Goal: Task Accomplishment & Management: Manage account settings

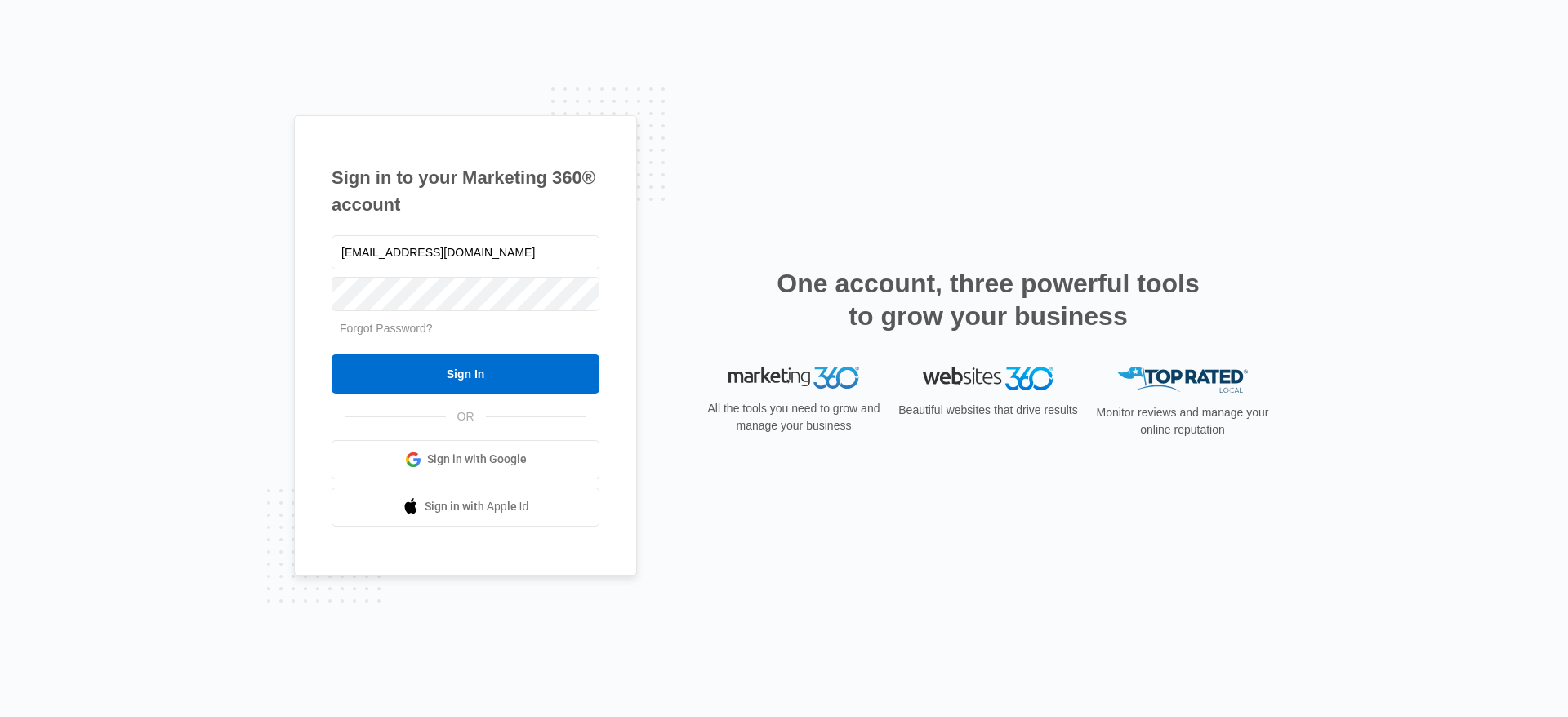
type input "[EMAIL_ADDRESS][DOMAIN_NAME]"
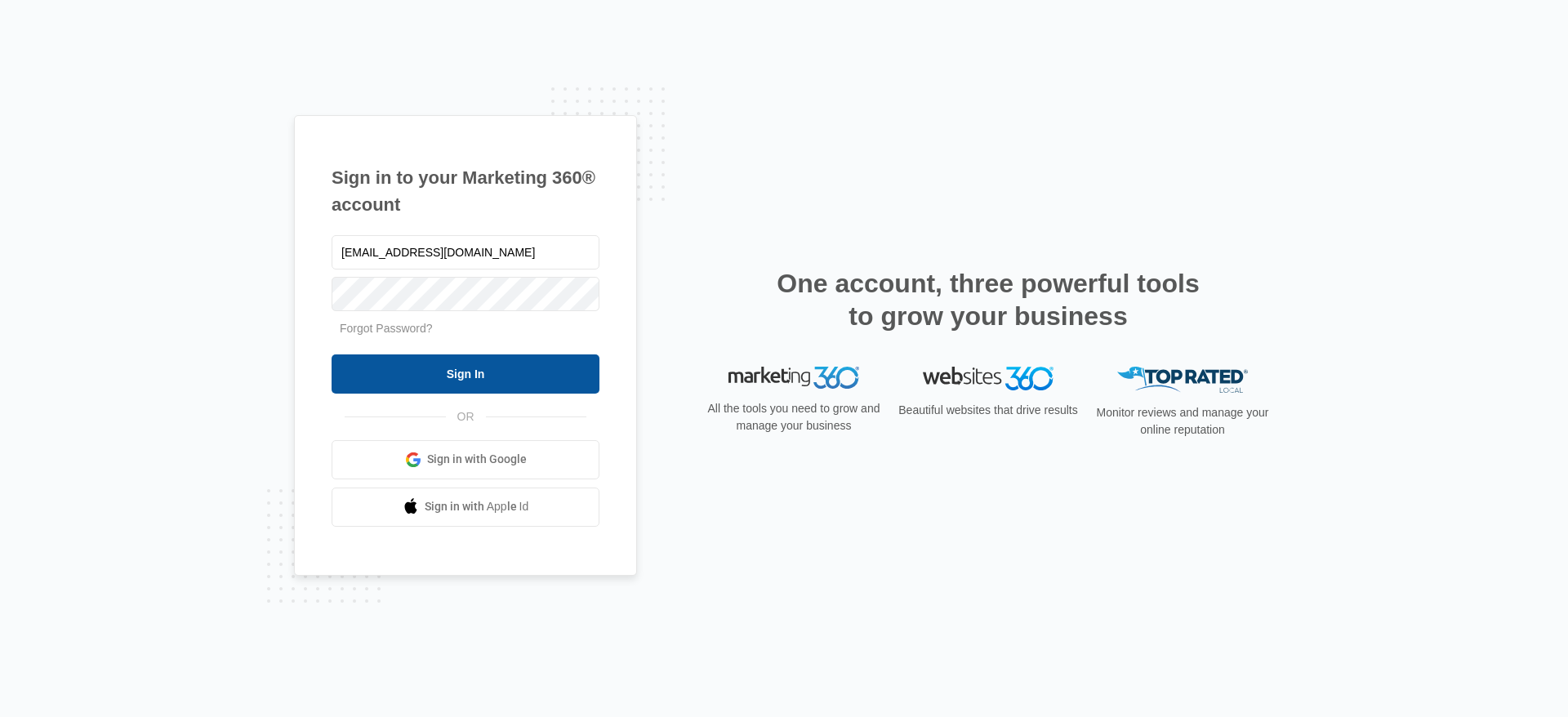
click at [455, 368] on input "Sign In" at bounding box center [465, 374] width 268 height 40
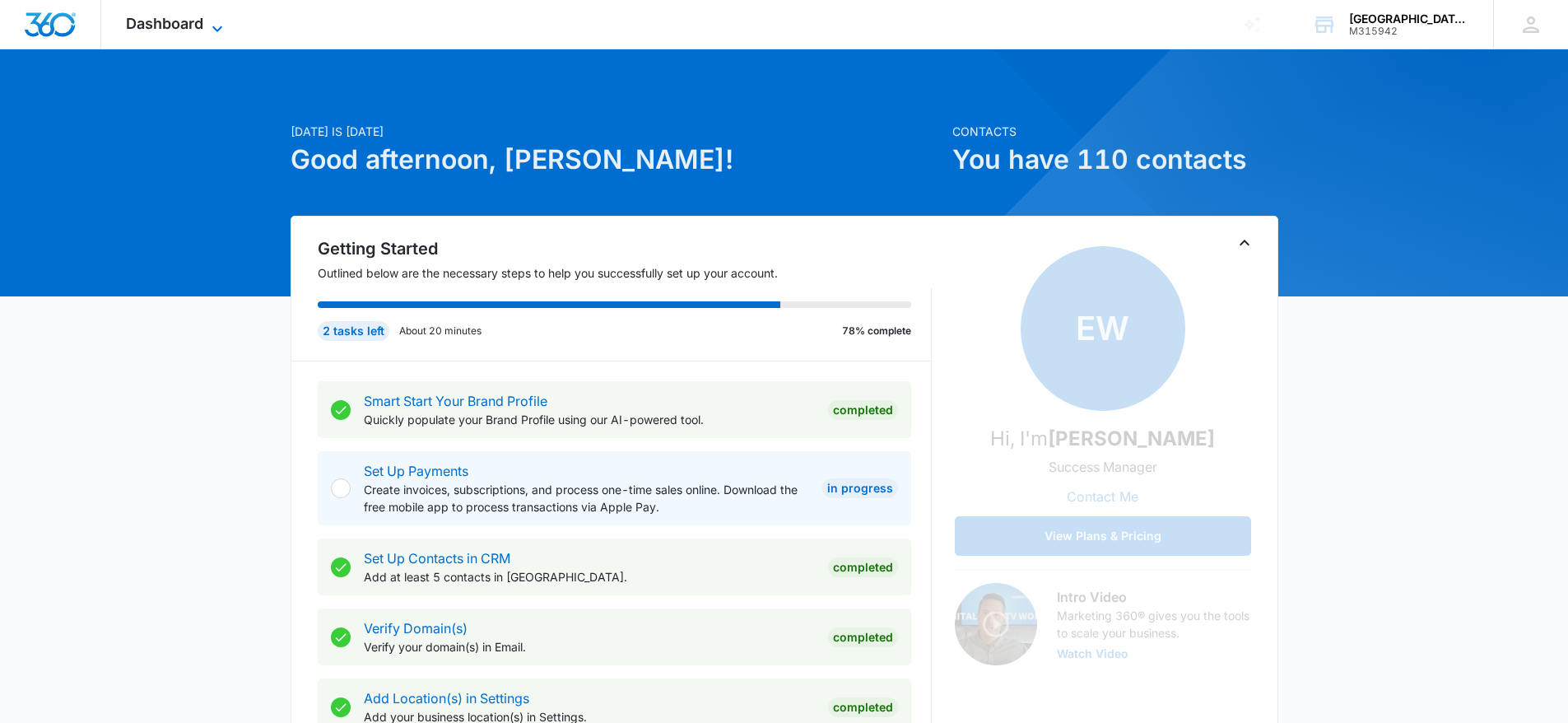
click at [209, 22] on icon at bounding box center [217, 28] width 19 height 19
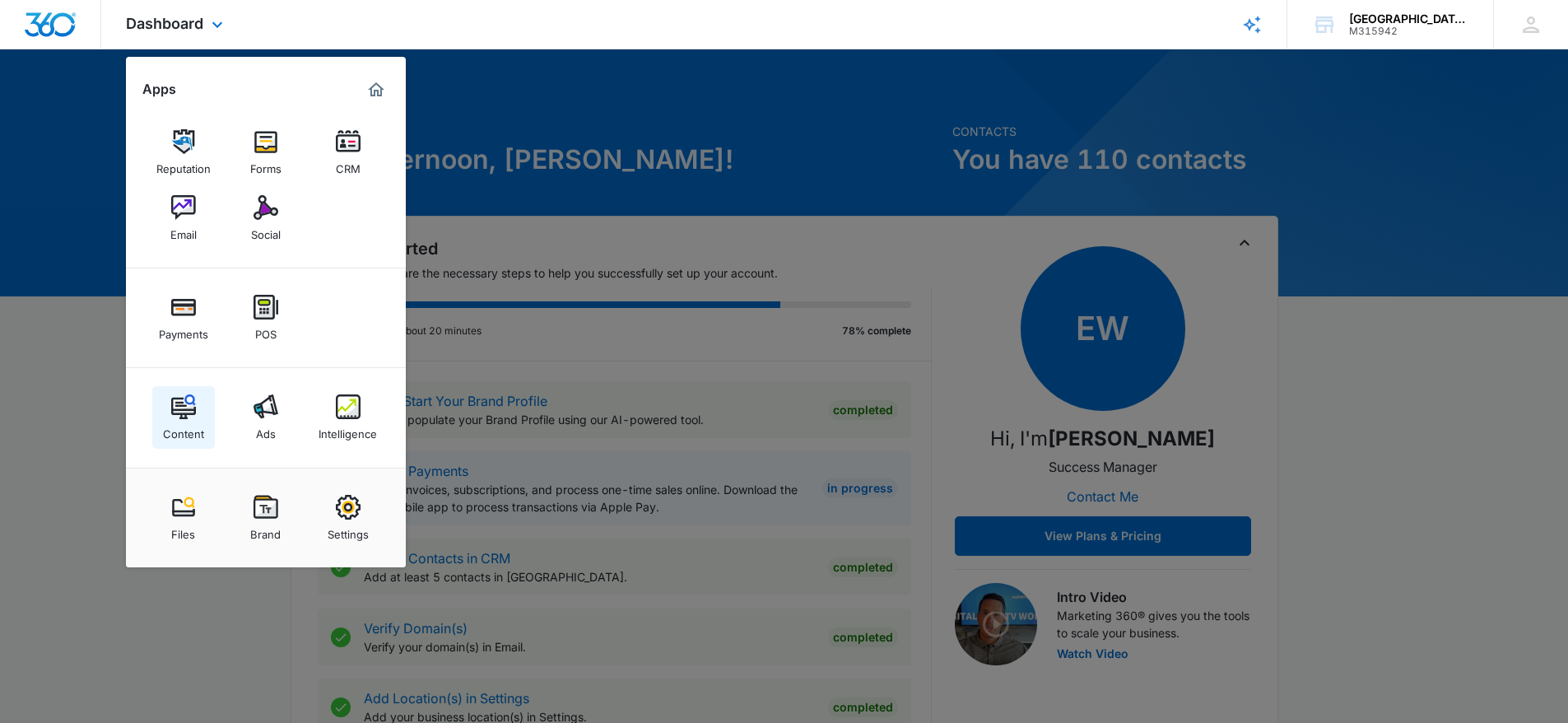
click at [172, 428] on div "Content" at bounding box center [184, 430] width 41 height 21
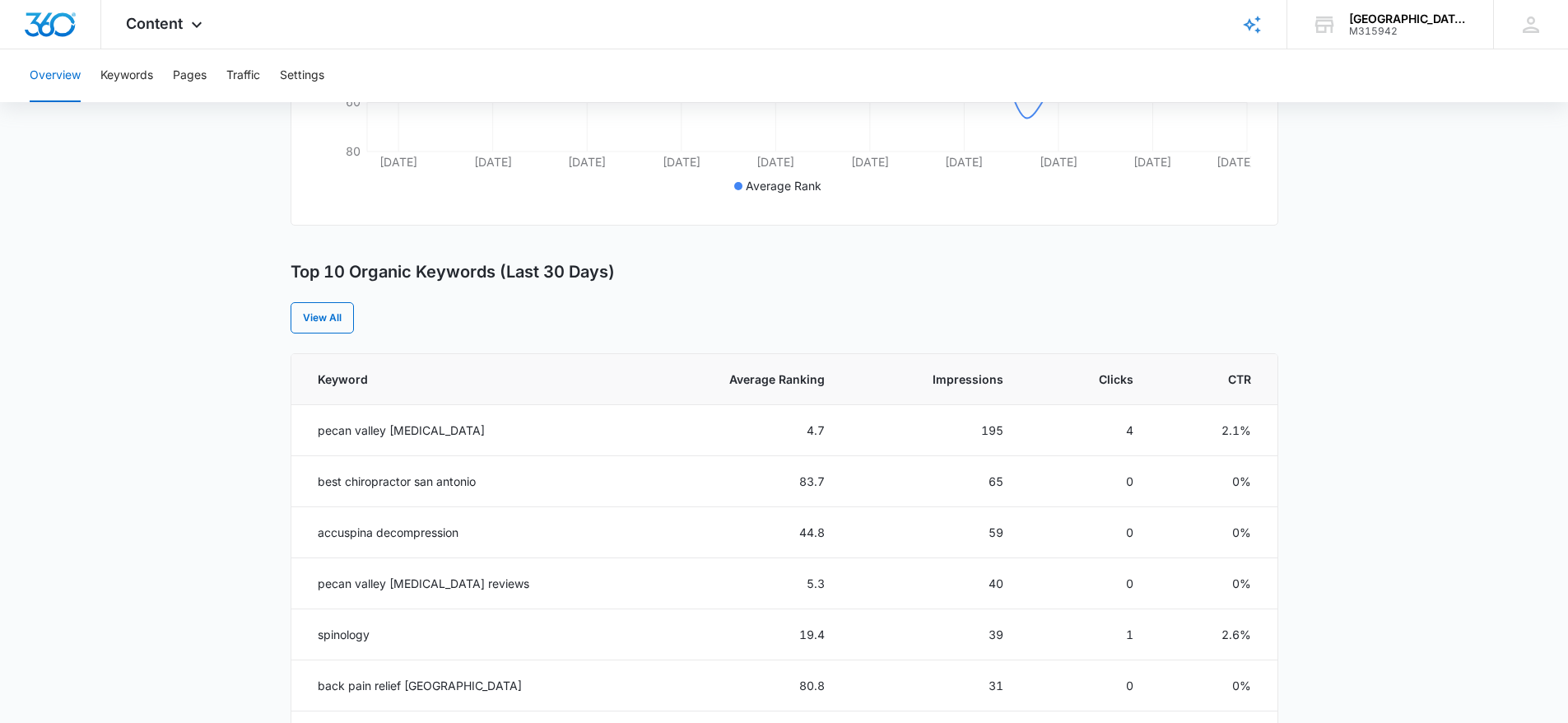
scroll to position [523, 0]
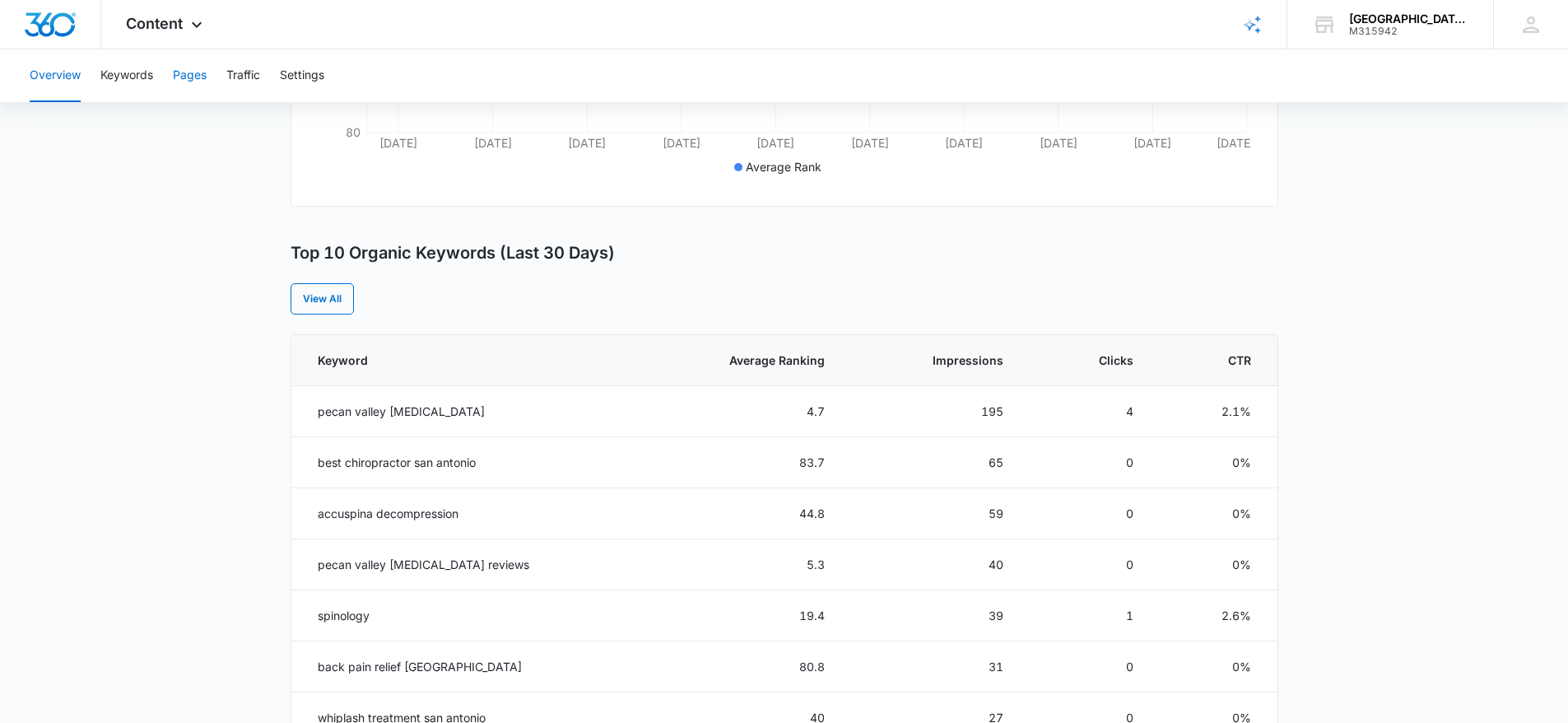
click at [183, 82] on button "Pages" at bounding box center [189, 75] width 33 height 53
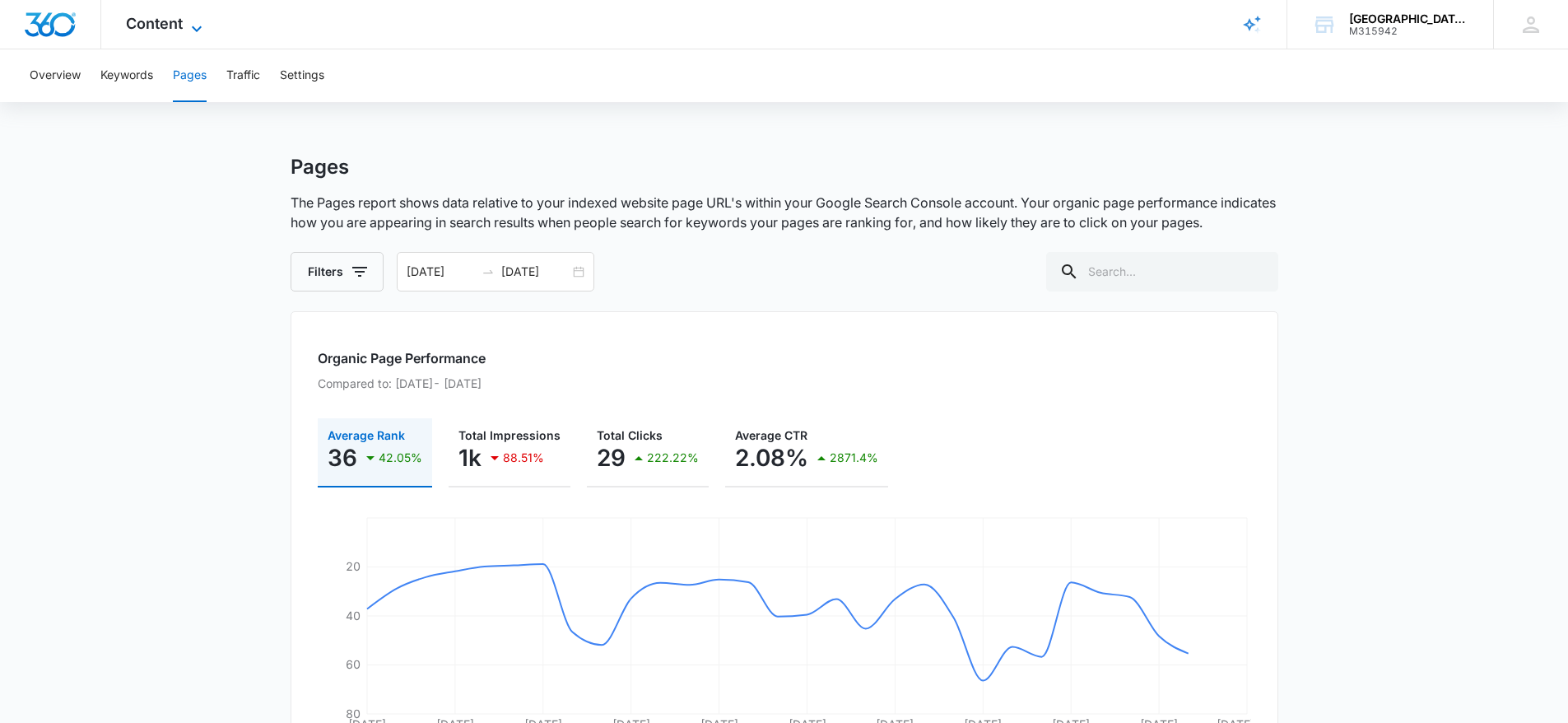
click at [189, 23] on icon at bounding box center [196, 28] width 19 height 19
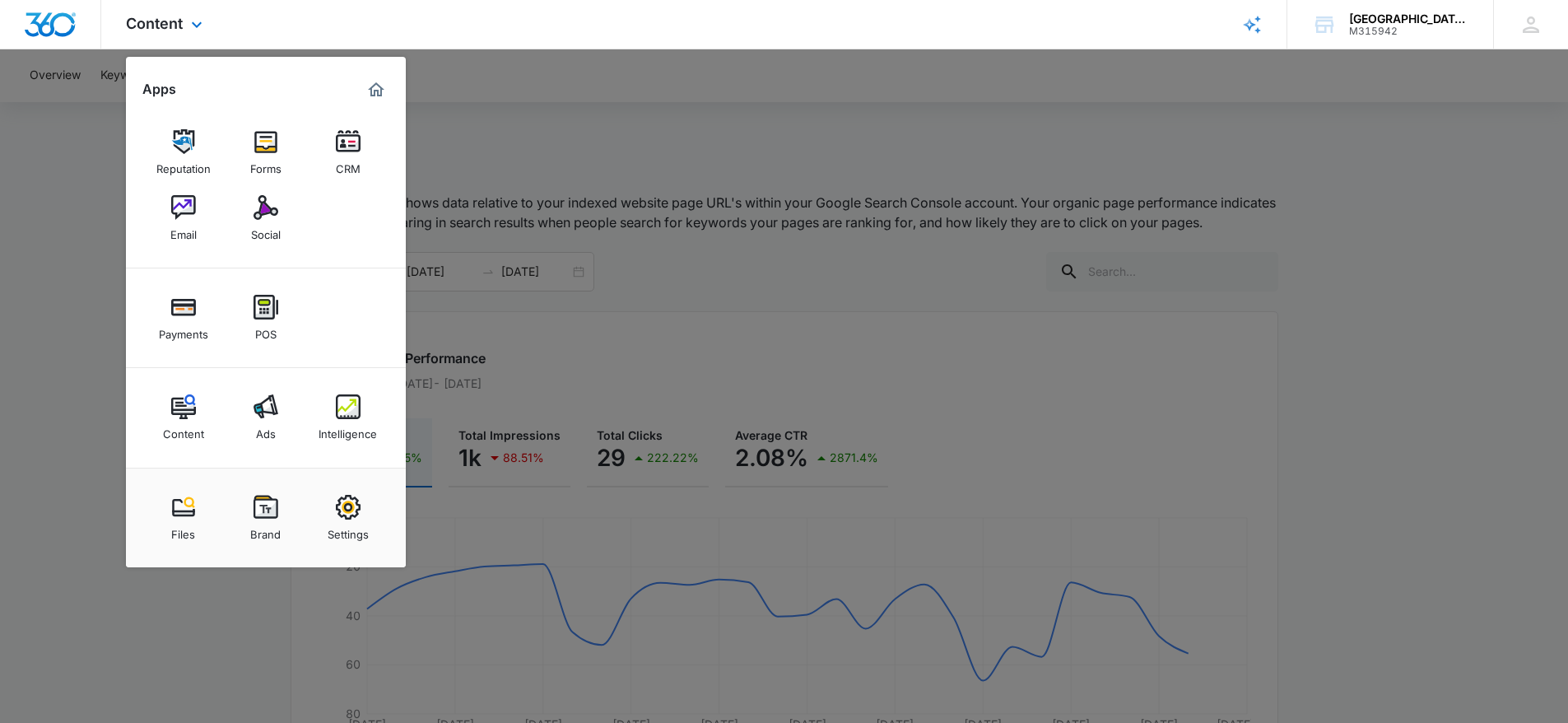
click at [375, 91] on img "Marketing 360® Dashboard" at bounding box center [376, 89] width 19 height 19
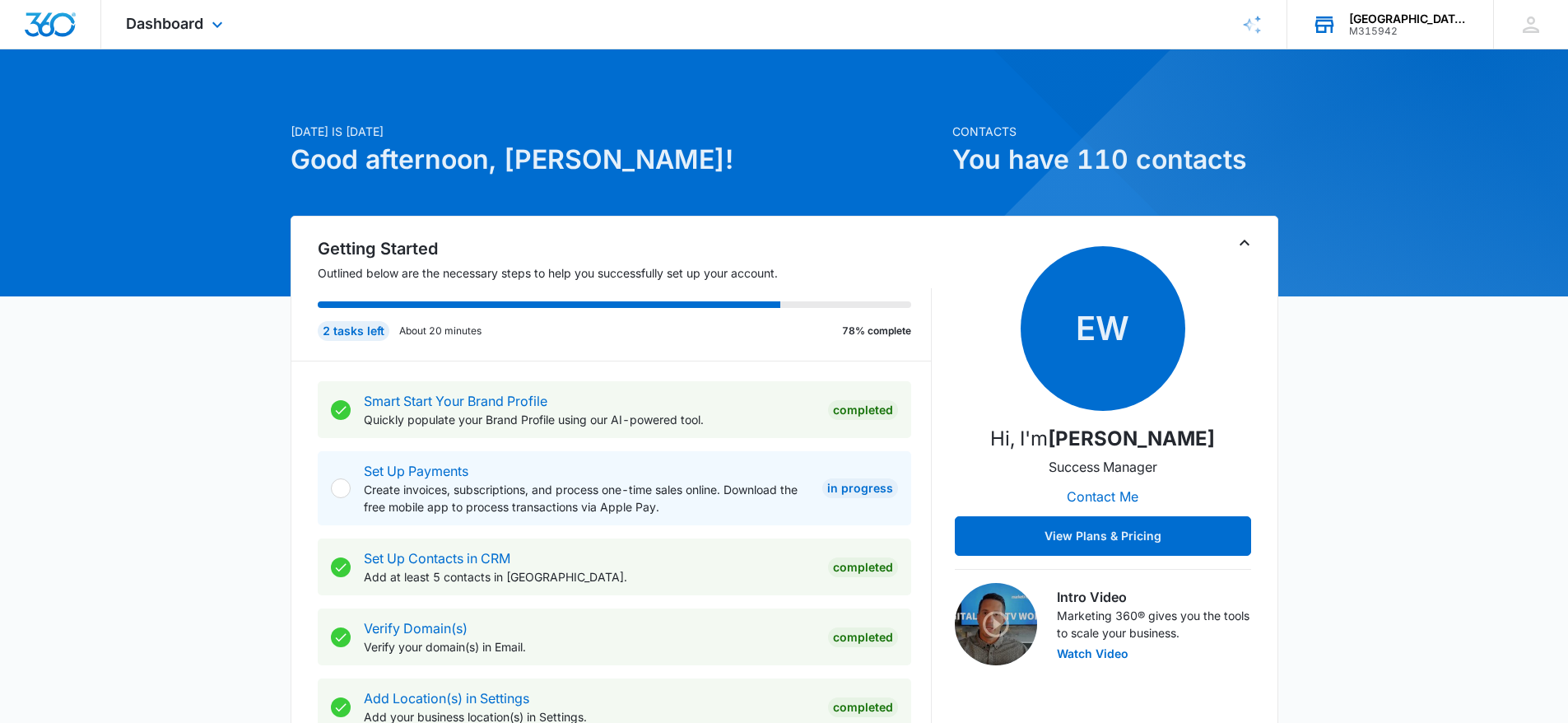
click at [1493, 22] on div "[GEOGRAPHIC_DATA] [MEDICAL_DATA] CENTER M315942 Your Accounts View All" at bounding box center [1391, 24] width 206 height 48
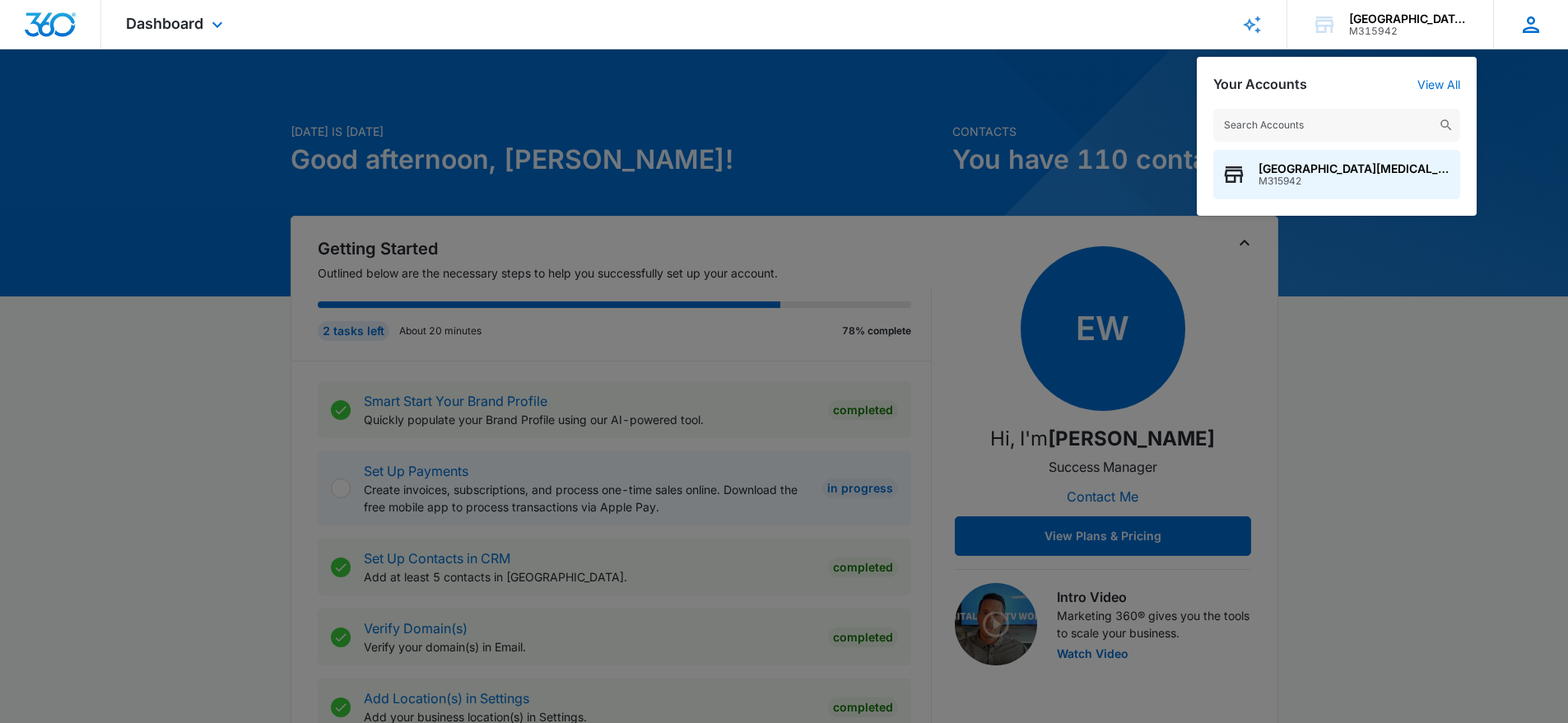
click at [1523, 26] on icon at bounding box center [1531, 24] width 25 height 25
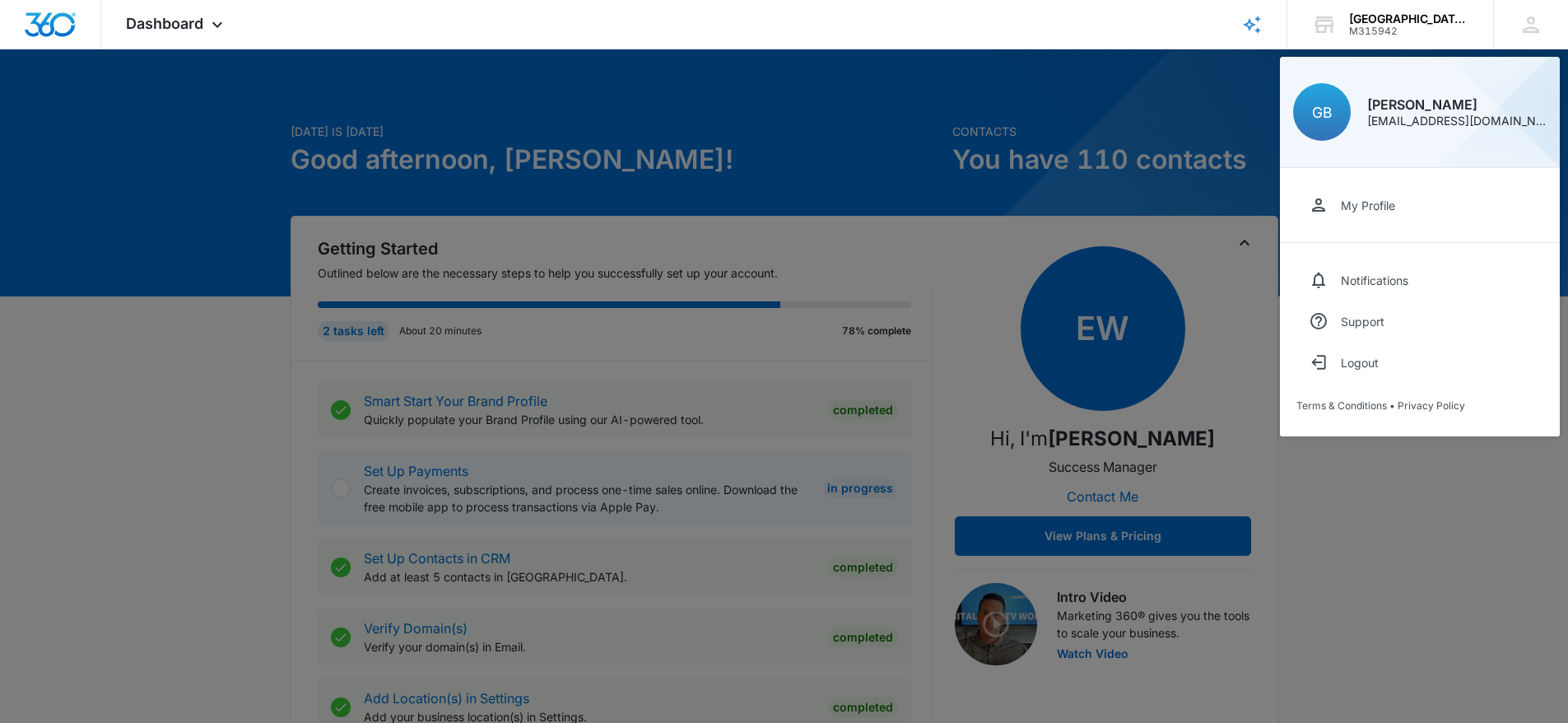
click at [1147, 102] on div at bounding box center [784, 361] width 1568 height 723
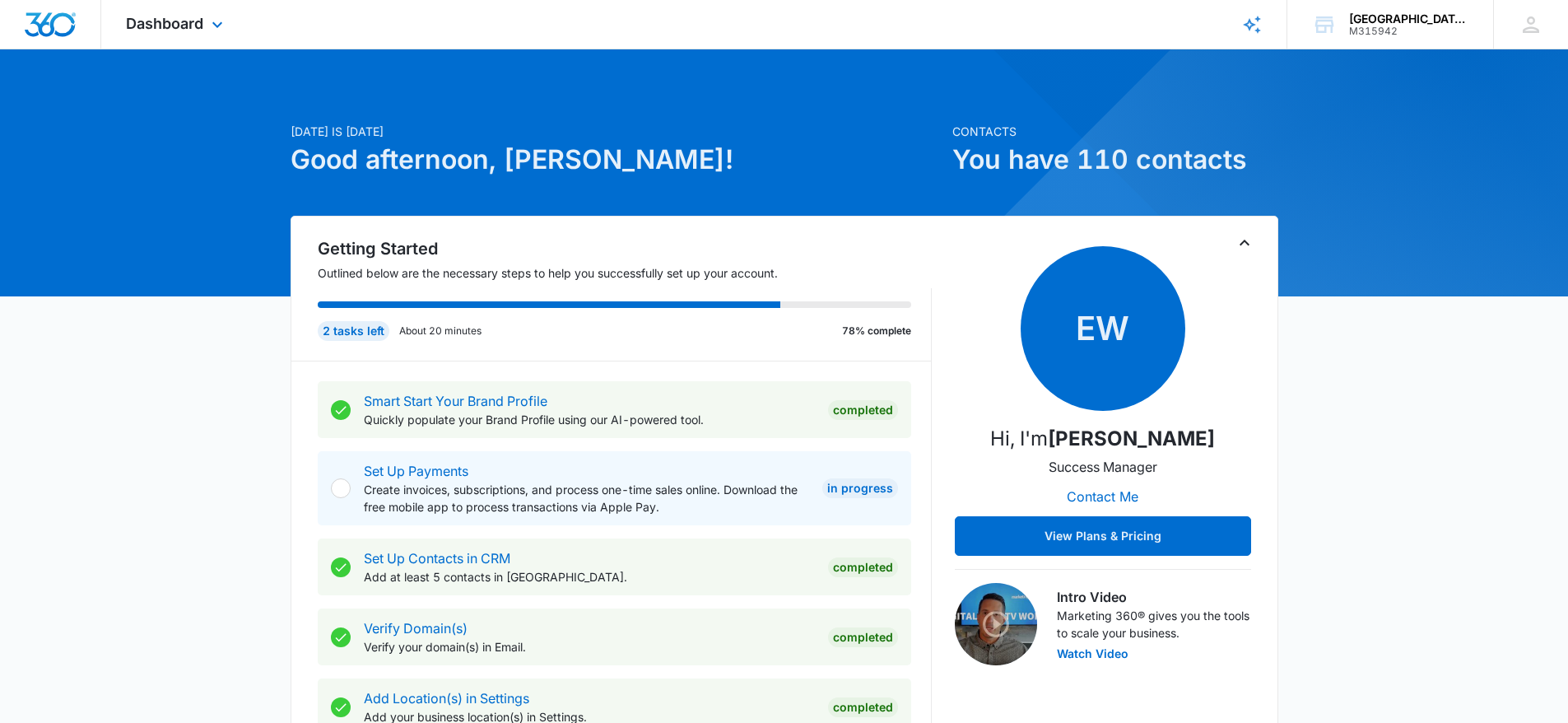
click at [214, 11] on div "Dashboard Apps Reputation Forms CRM Email Social Payments POS Content Ads Intel…" at bounding box center [176, 24] width 150 height 48
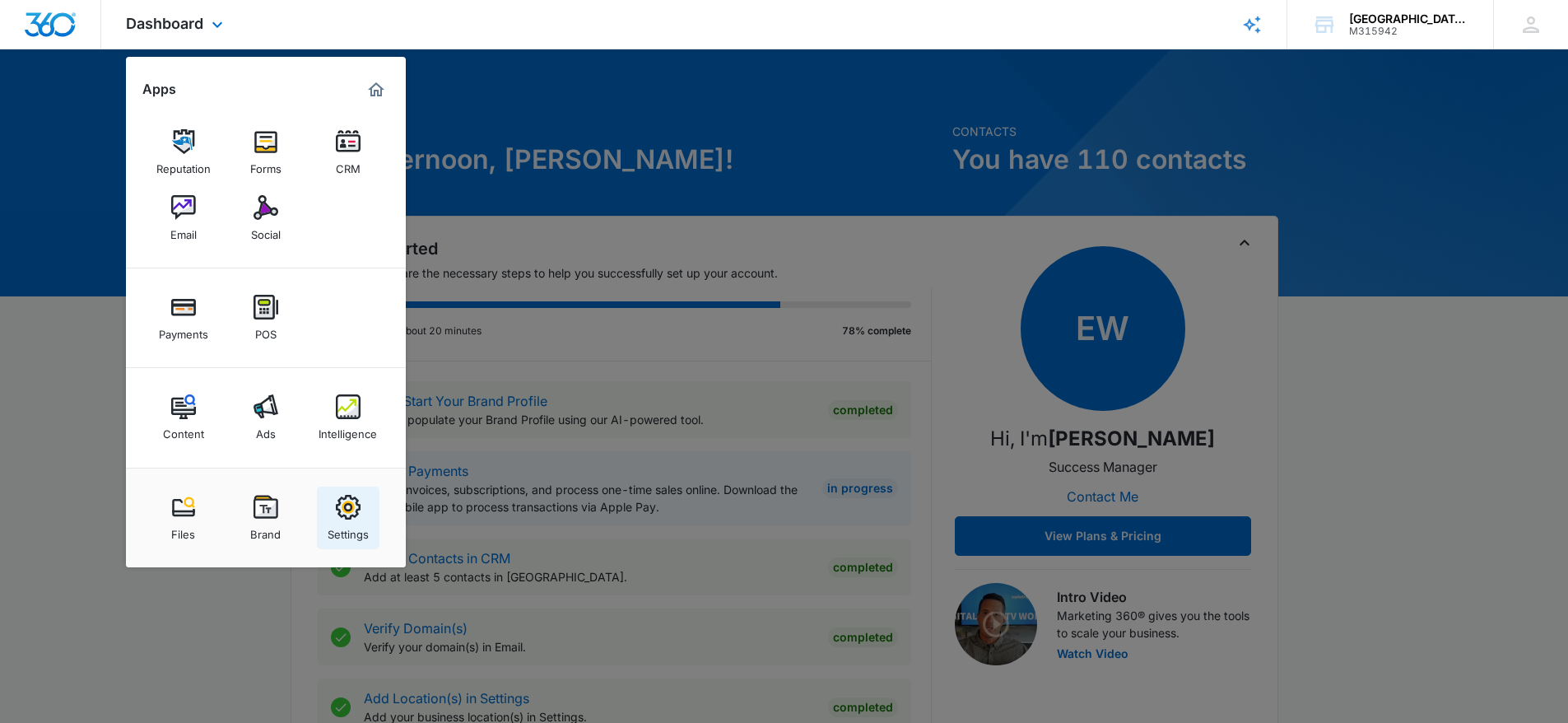
click at [335, 522] on div "Settings" at bounding box center [348, 530] width 41 height 21
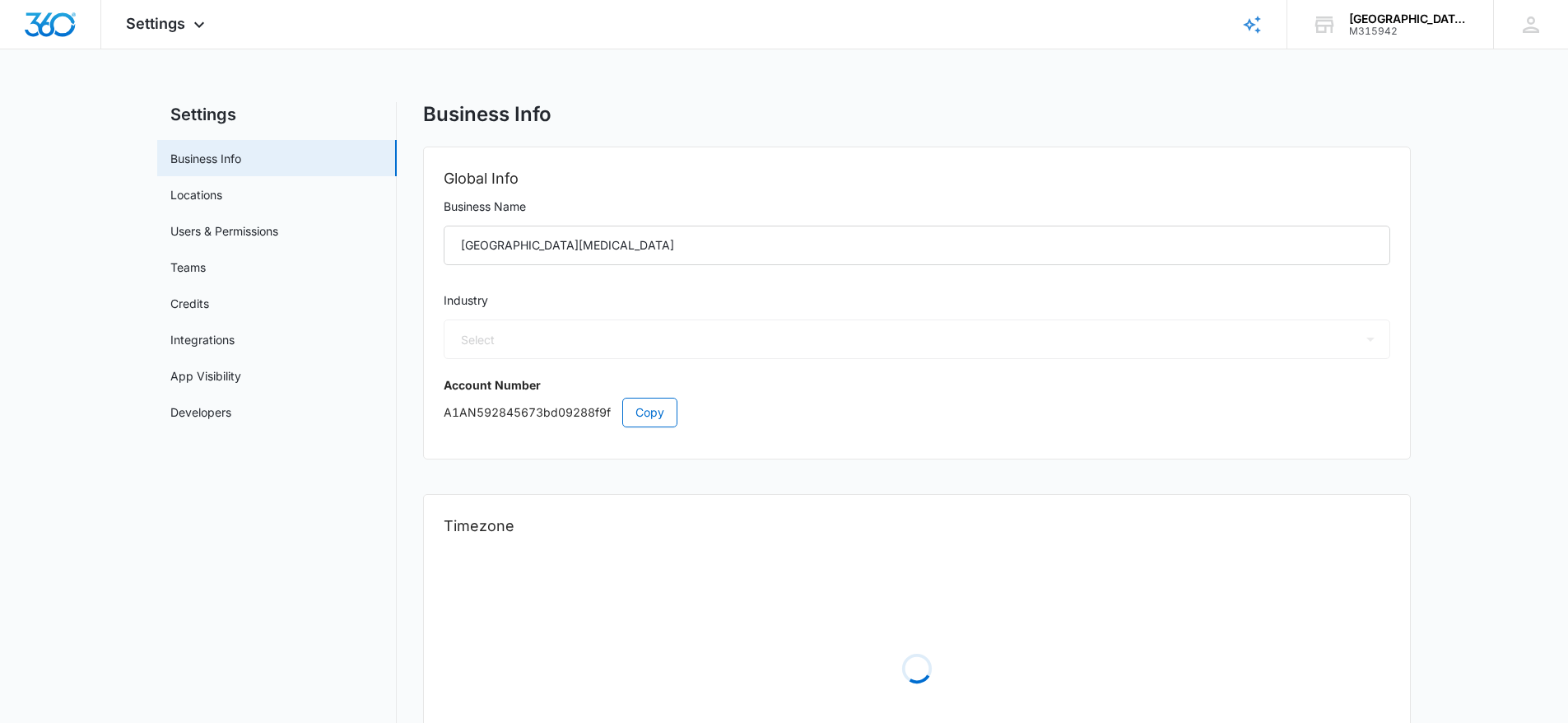
select select "16"
select select "US"
select select "America/Chicago"
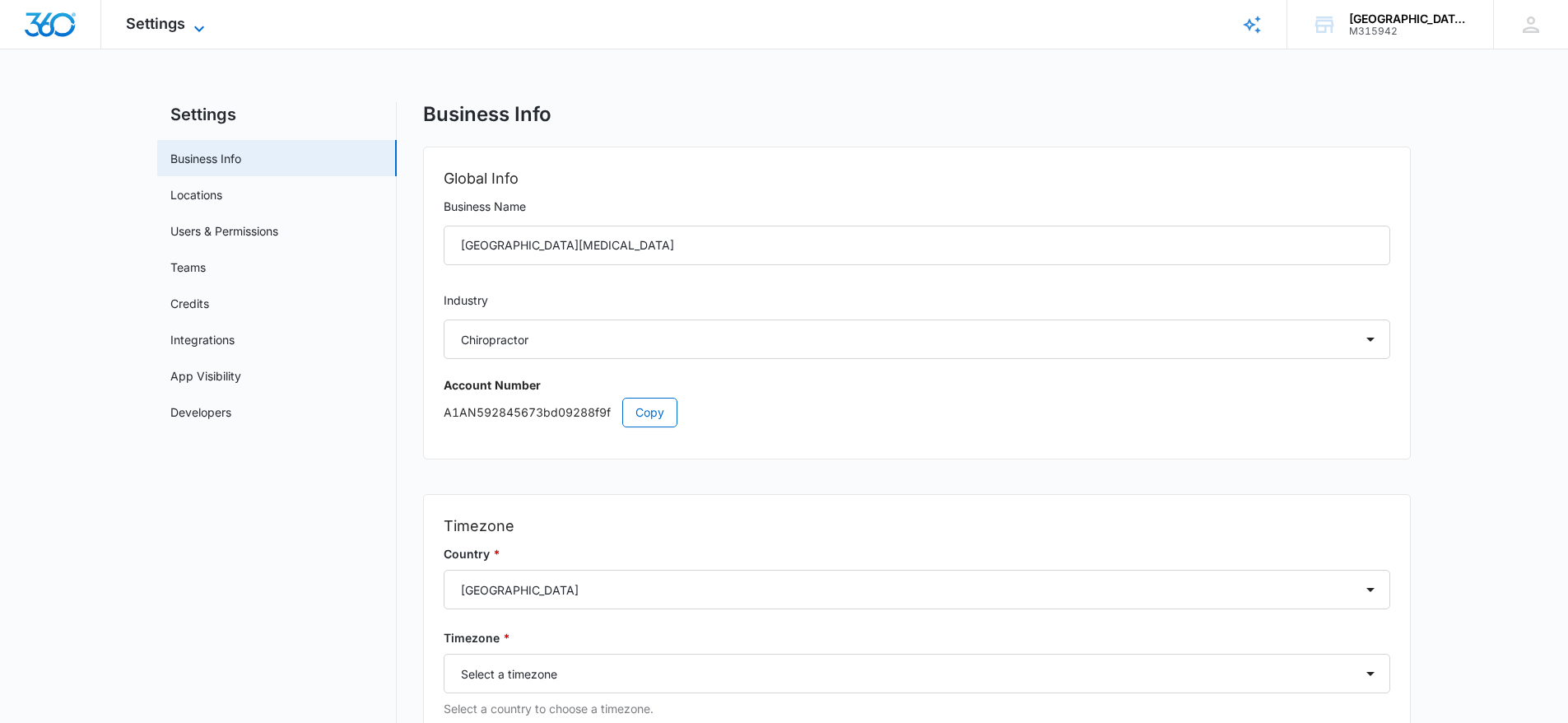
click at [199, 28] on icon at bounding box center [199, 28] width 19 height 19
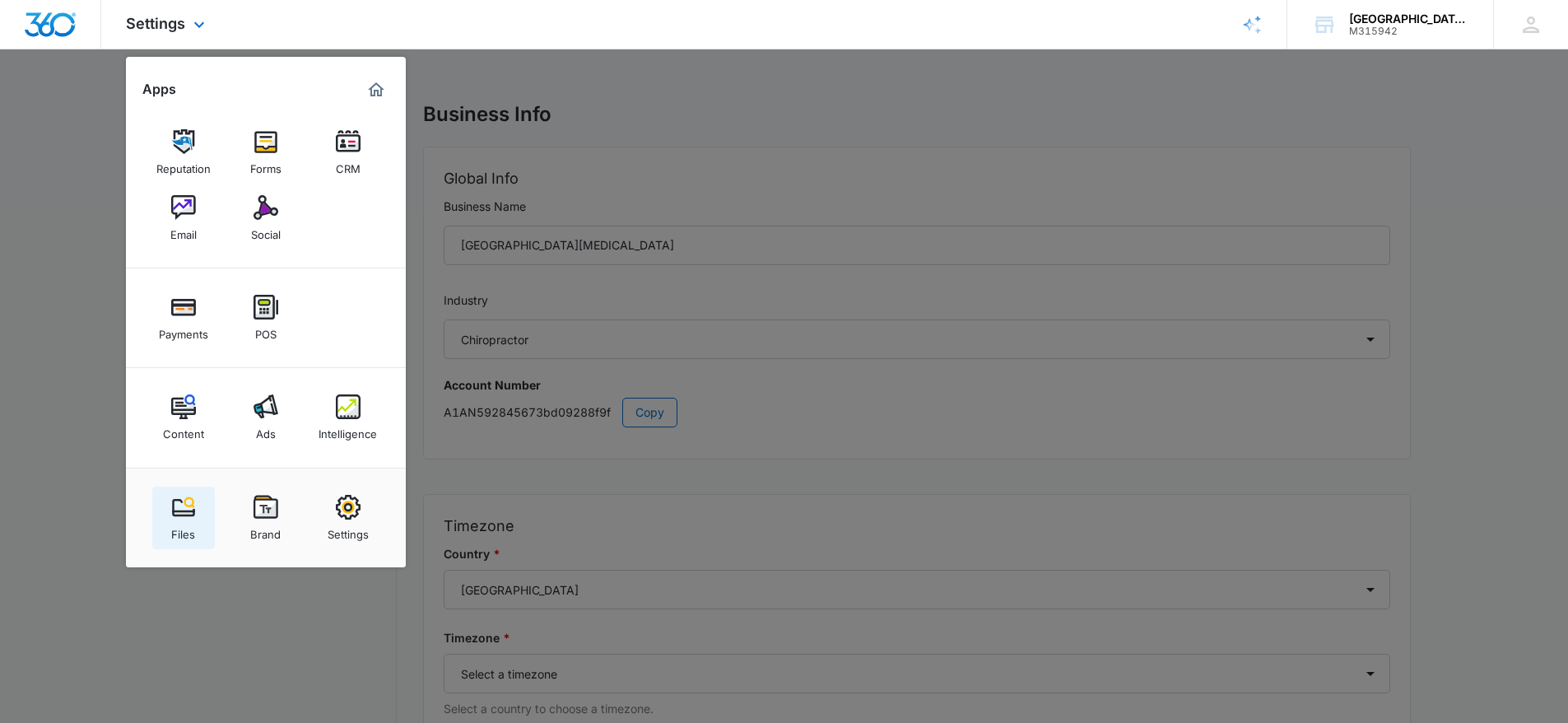
click at [180, 510] on img at bounding box center [184, 507] width 25 height 25
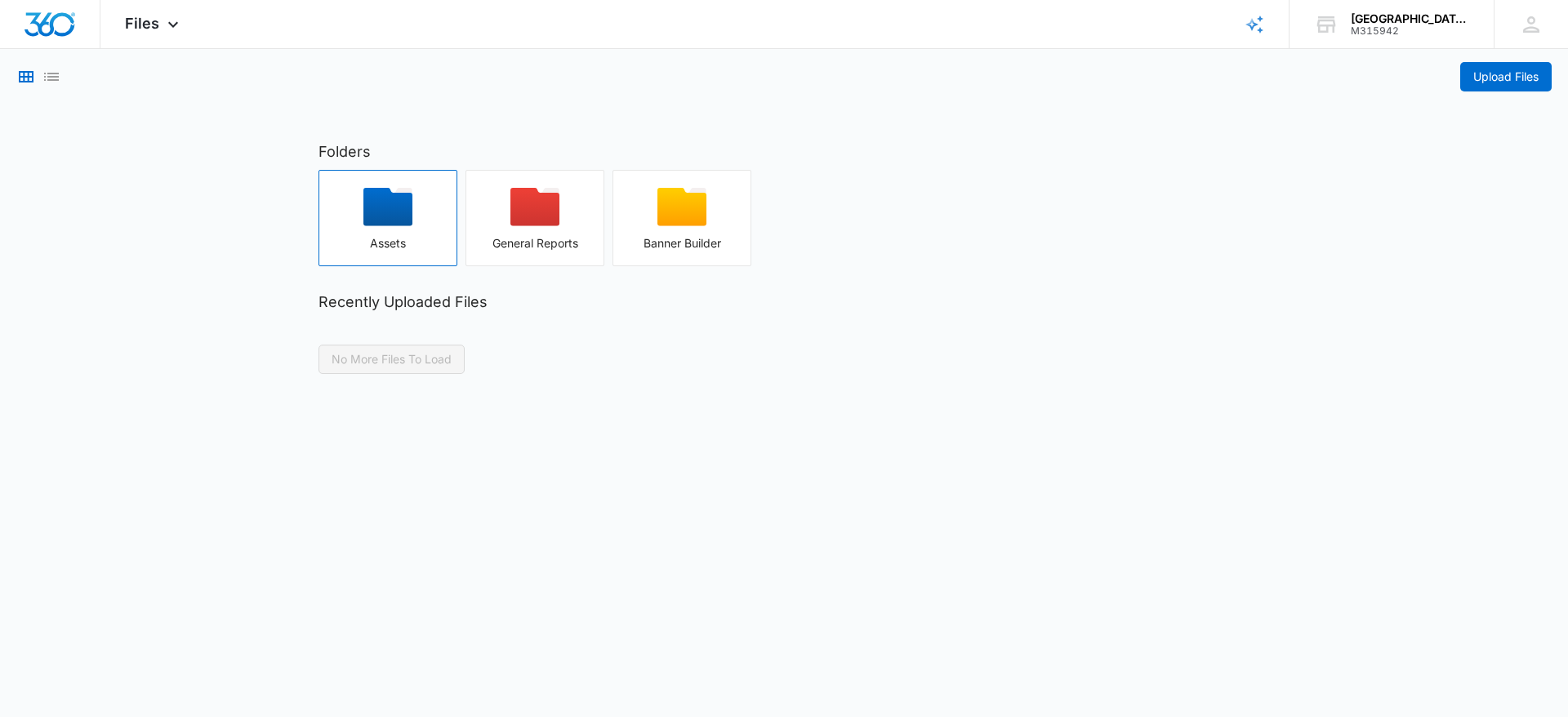
click at [398, 235] on div "button" at bounding box center [387, 212] width 137 height 49
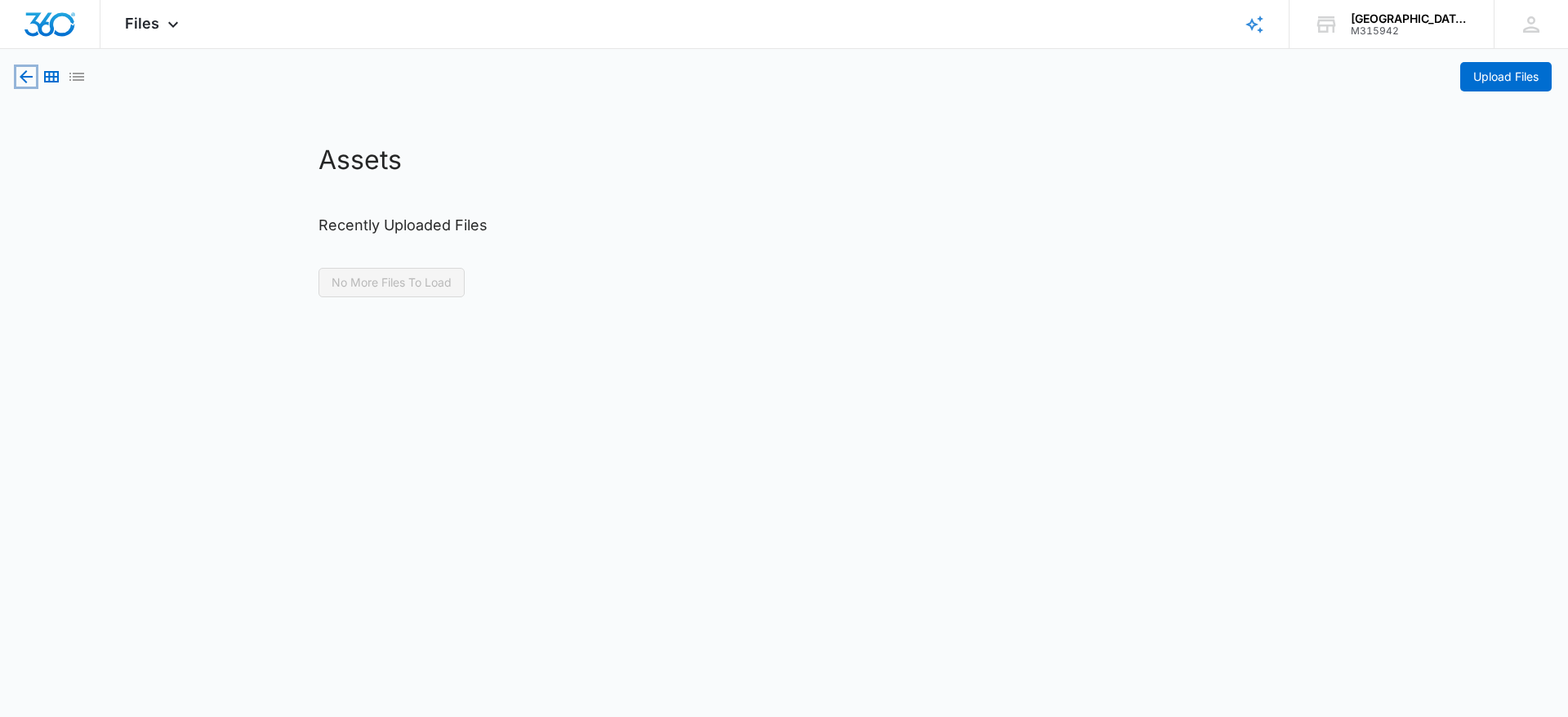
click at [31, 71] on icon "button" at bounding box center [26, 76] width 19 height 19
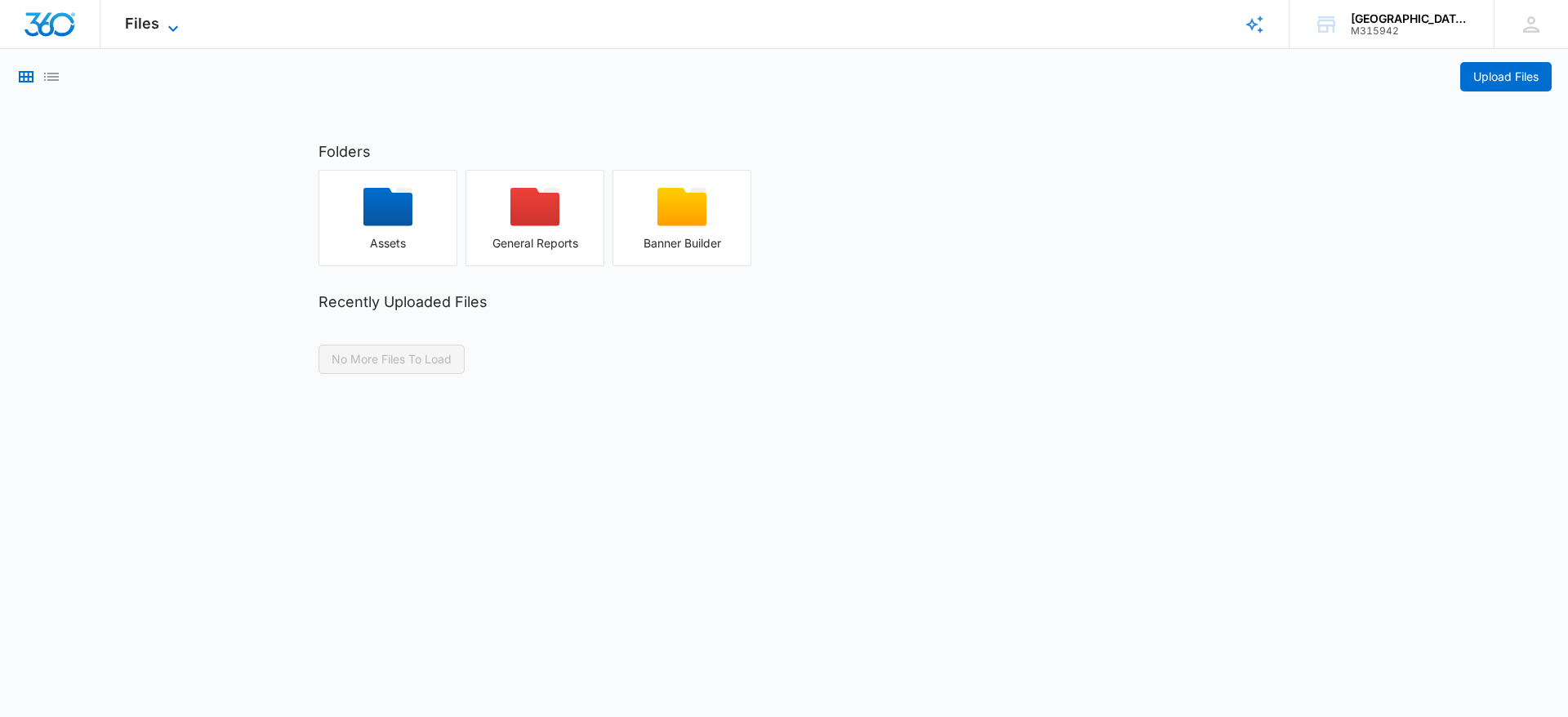
click at [157, 29] on span "Files" at bounding box center [142, 23] width 34 height 17
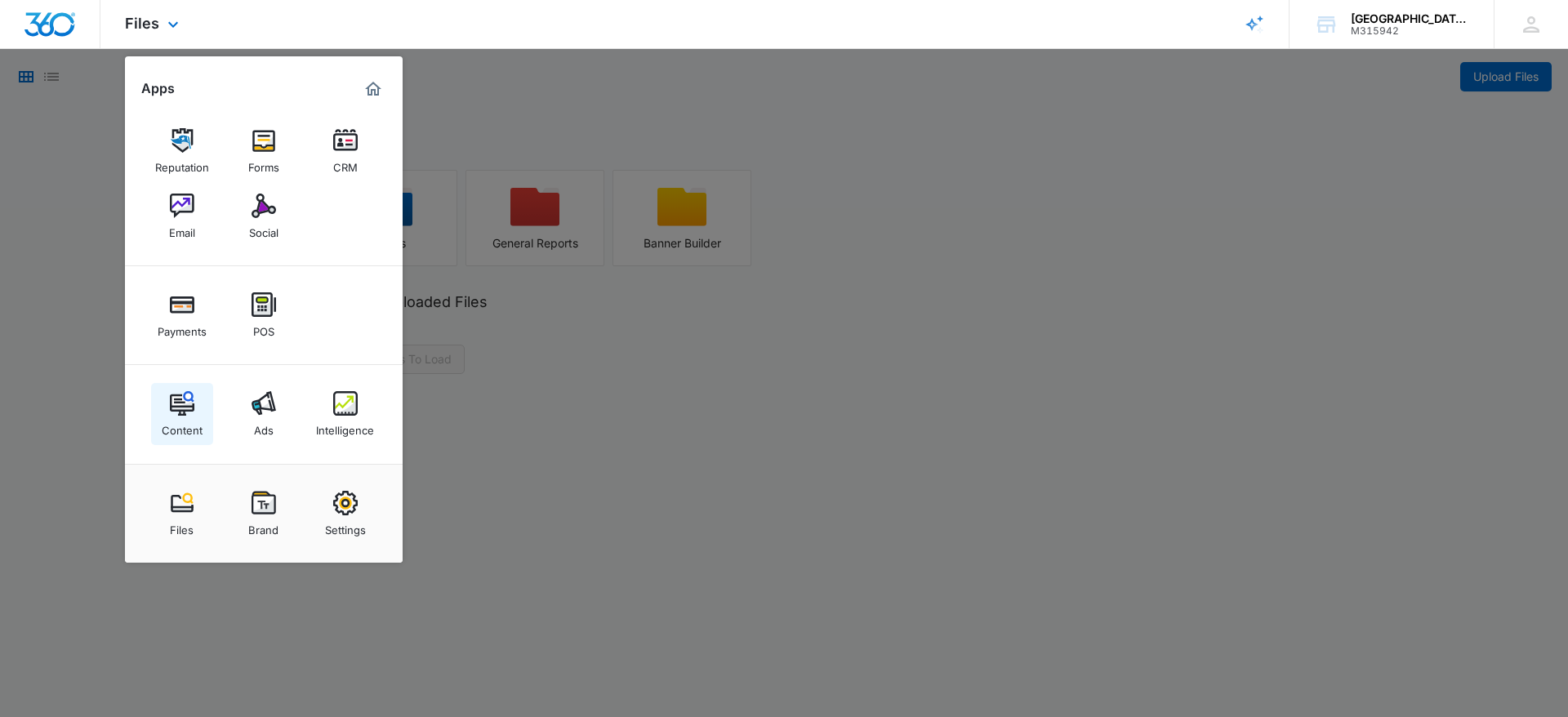
click at [185, 411] on img at bounding box center [182, 403] width 25 height 25
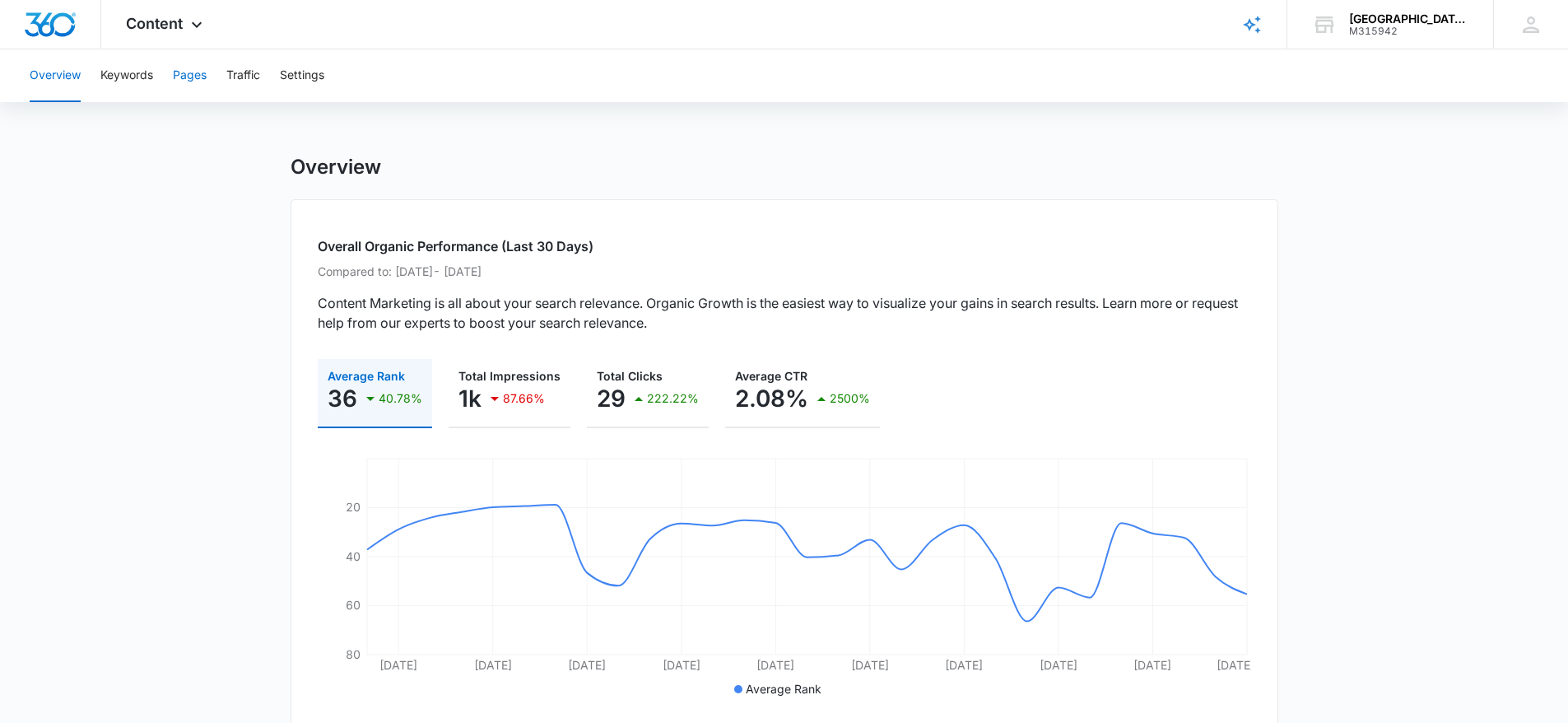
click at [179, 79] on button "Pages" at bounding box center [189, 75] width 33 height 53
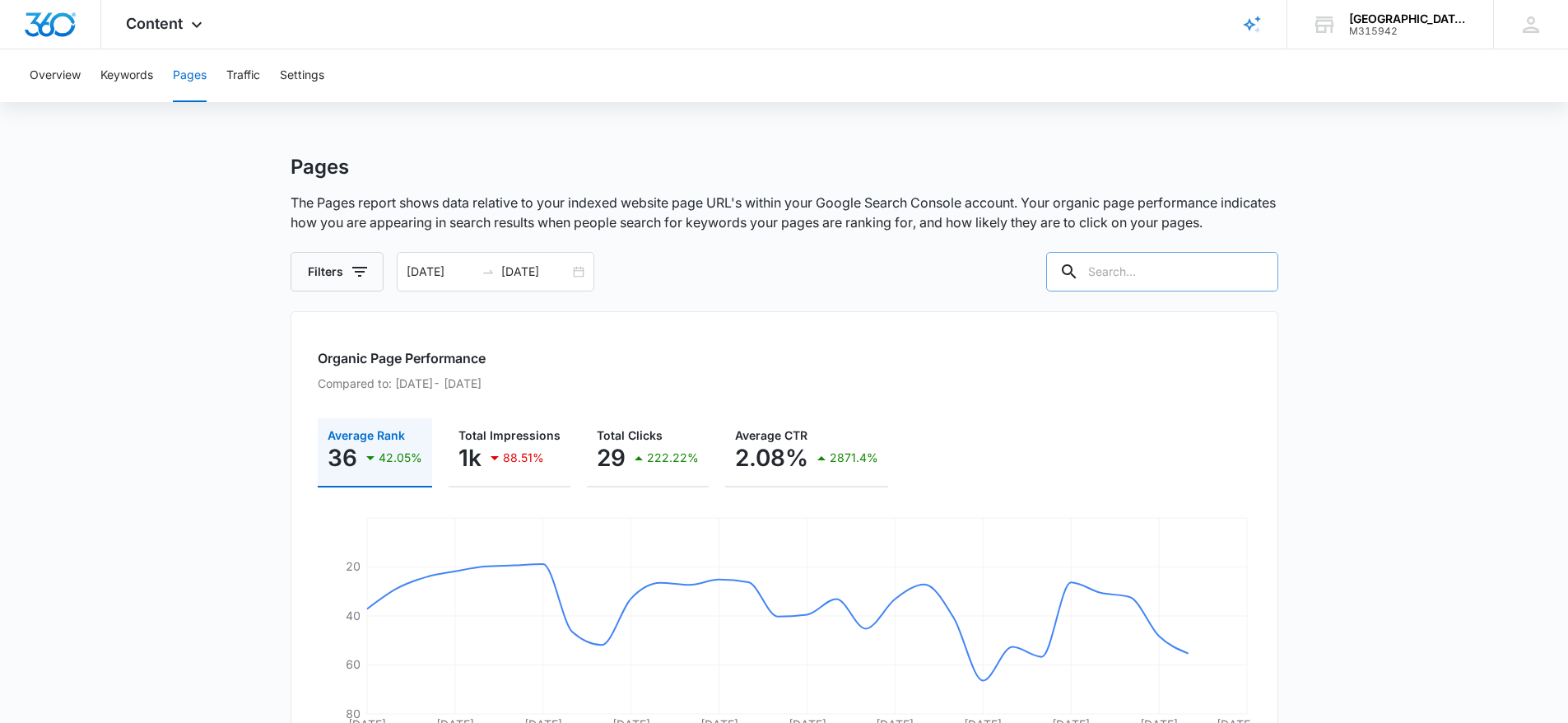
click at [1189, 278] on input "text" at bounding box center [1163, 272] width 232 height 40
type input "affiliate"
click at [300, 80] on button "Settings" at bounding box center [302, 75] width 45 height 53
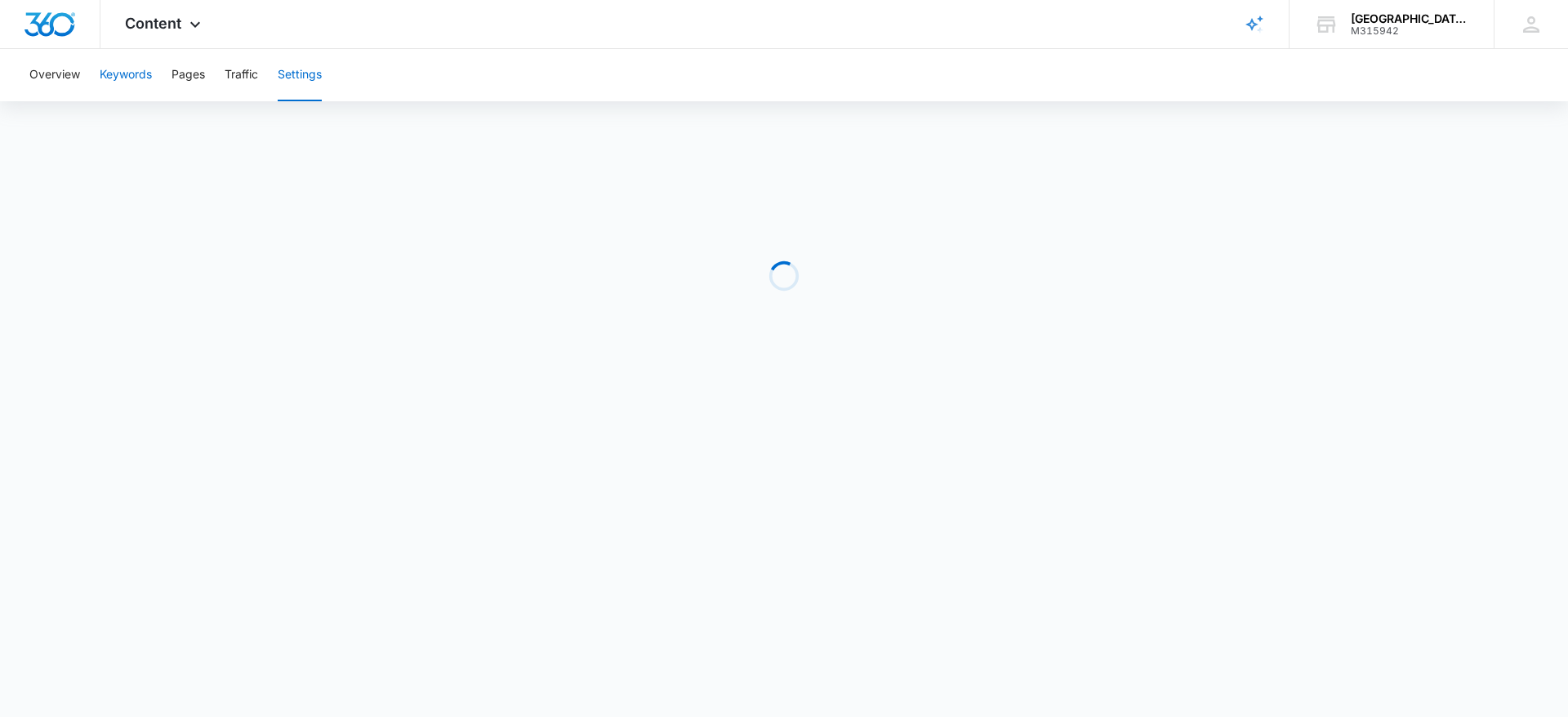
click at [111, 74] on button "Keywords" at bounding box center [125, 75] width 52 height 52
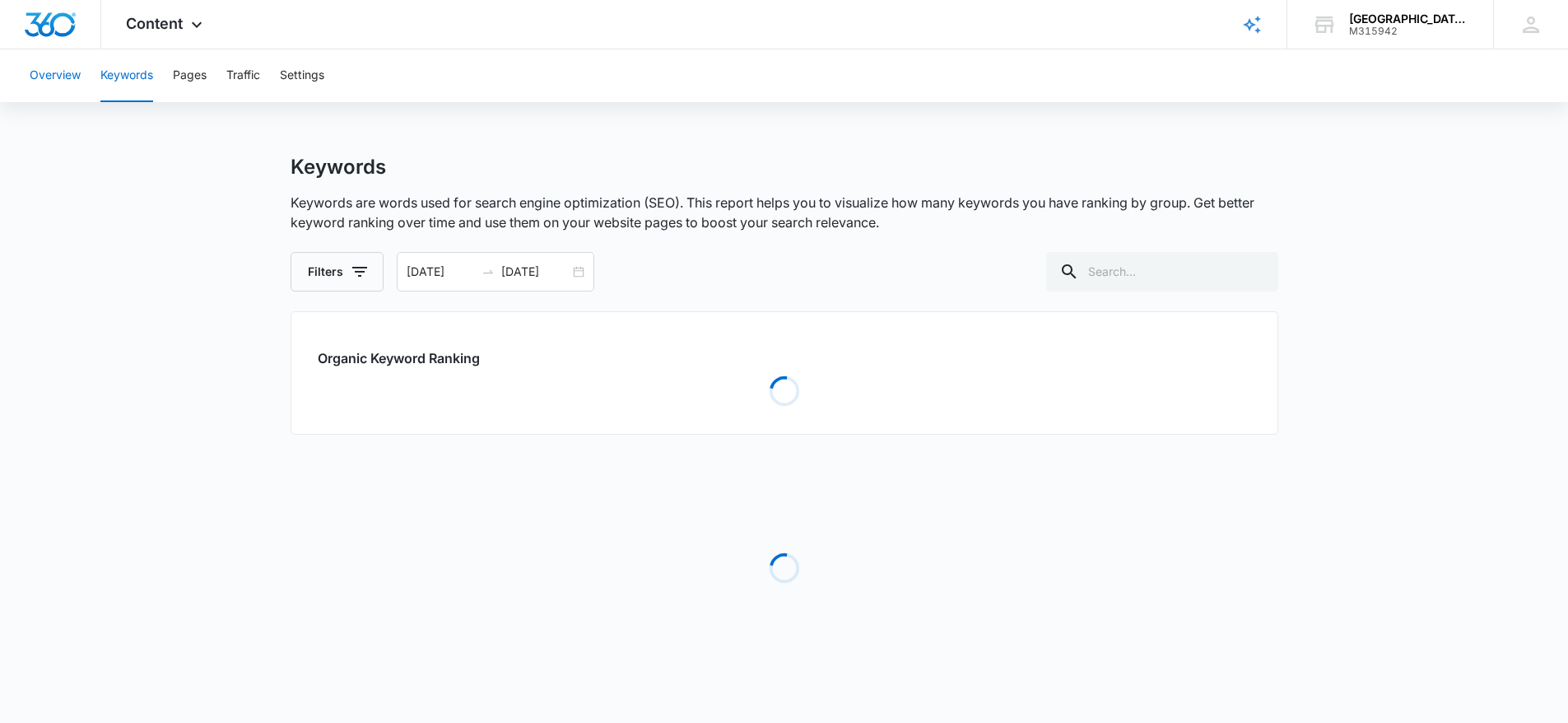
click at [46, 83] on button "Overview" at bounding box center [55, 75] width 51 height 53
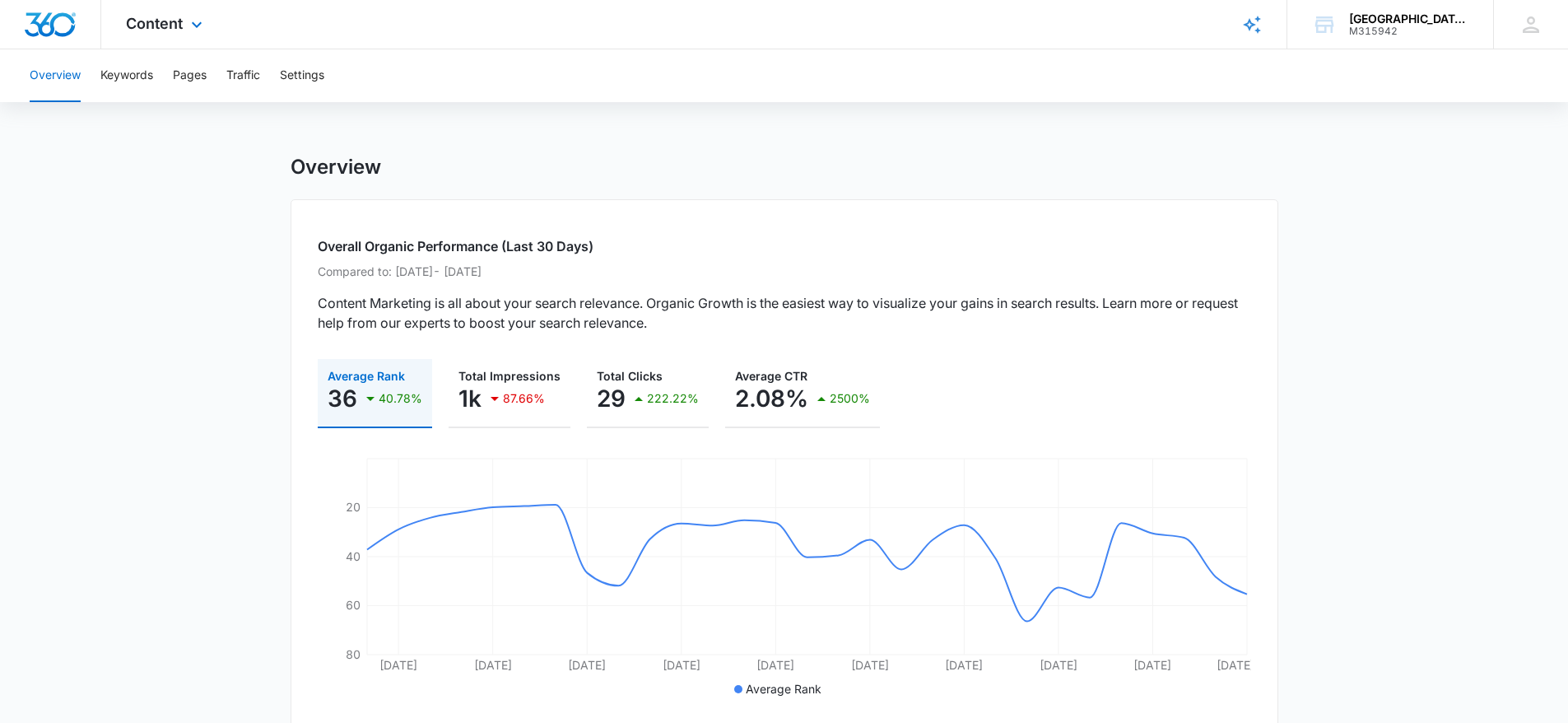
click at [49, 26] on img "Dashboard" at bounding box center [50, 24] width 53 height 25
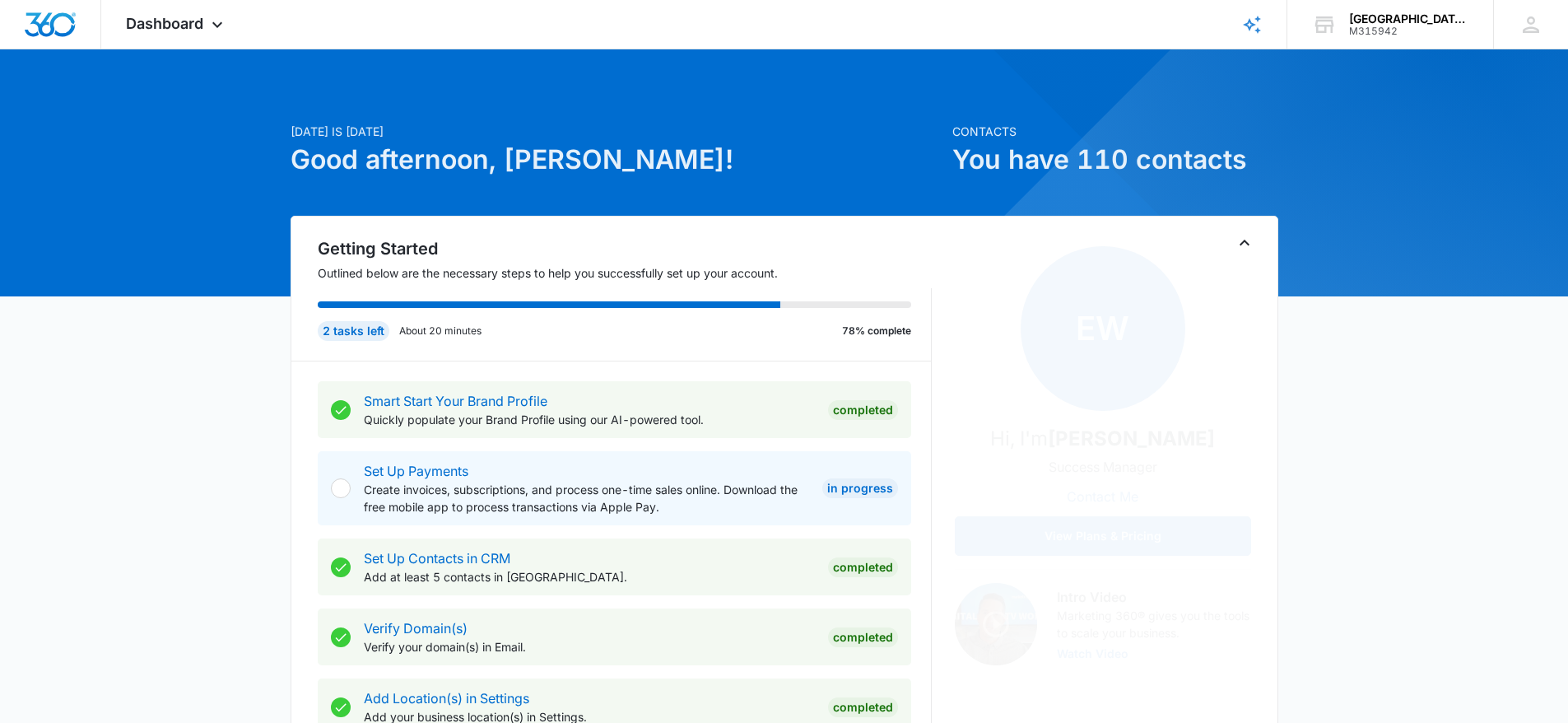
click at [1235, 245] on icon "Toggle Collapse" at bounding box center [1244, 242] width 19 height 19
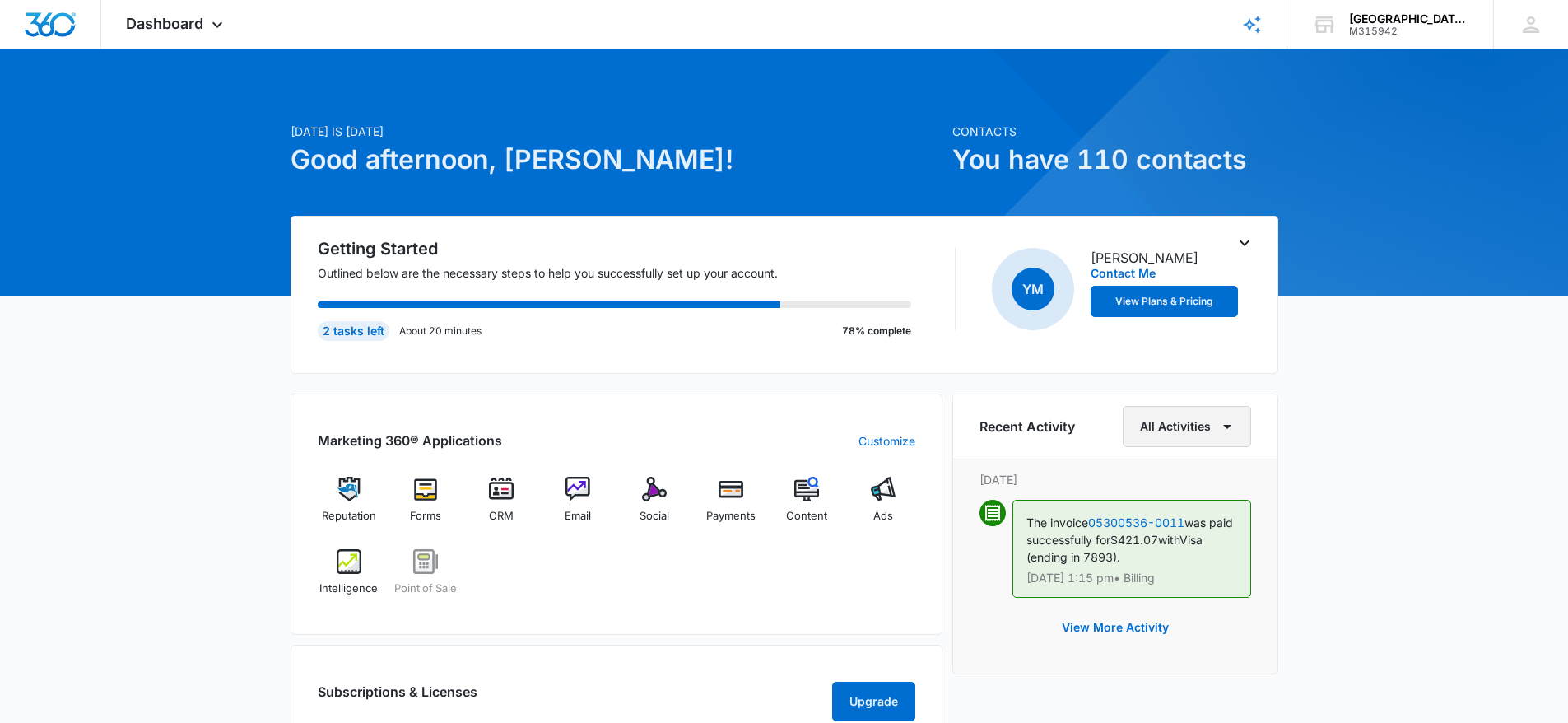
click at [1230, 423] on icon "button" at bounding box center [1227, 426] width 19 height 19
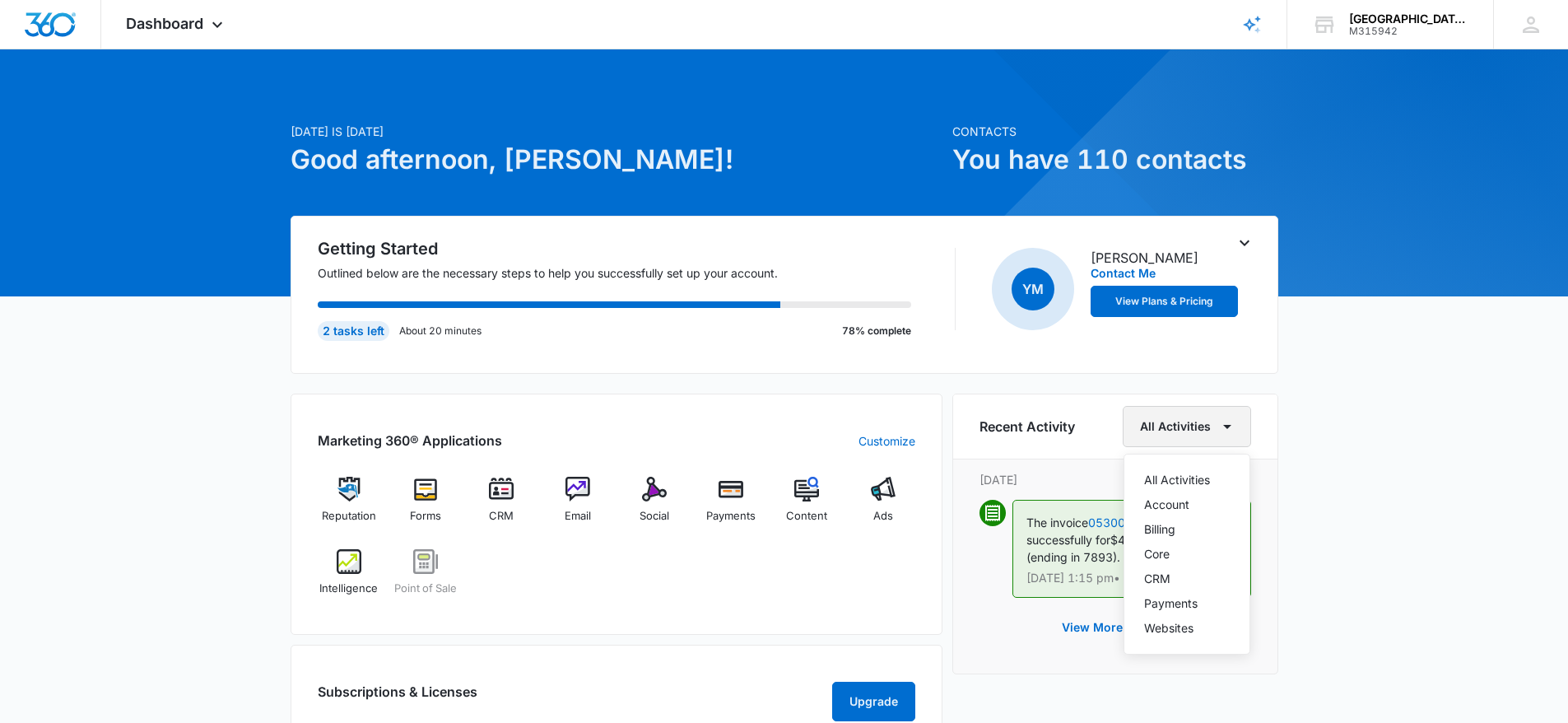
click at [1230, 423] on icon "button" at bounding box center [1227, 426] width 19 height 19
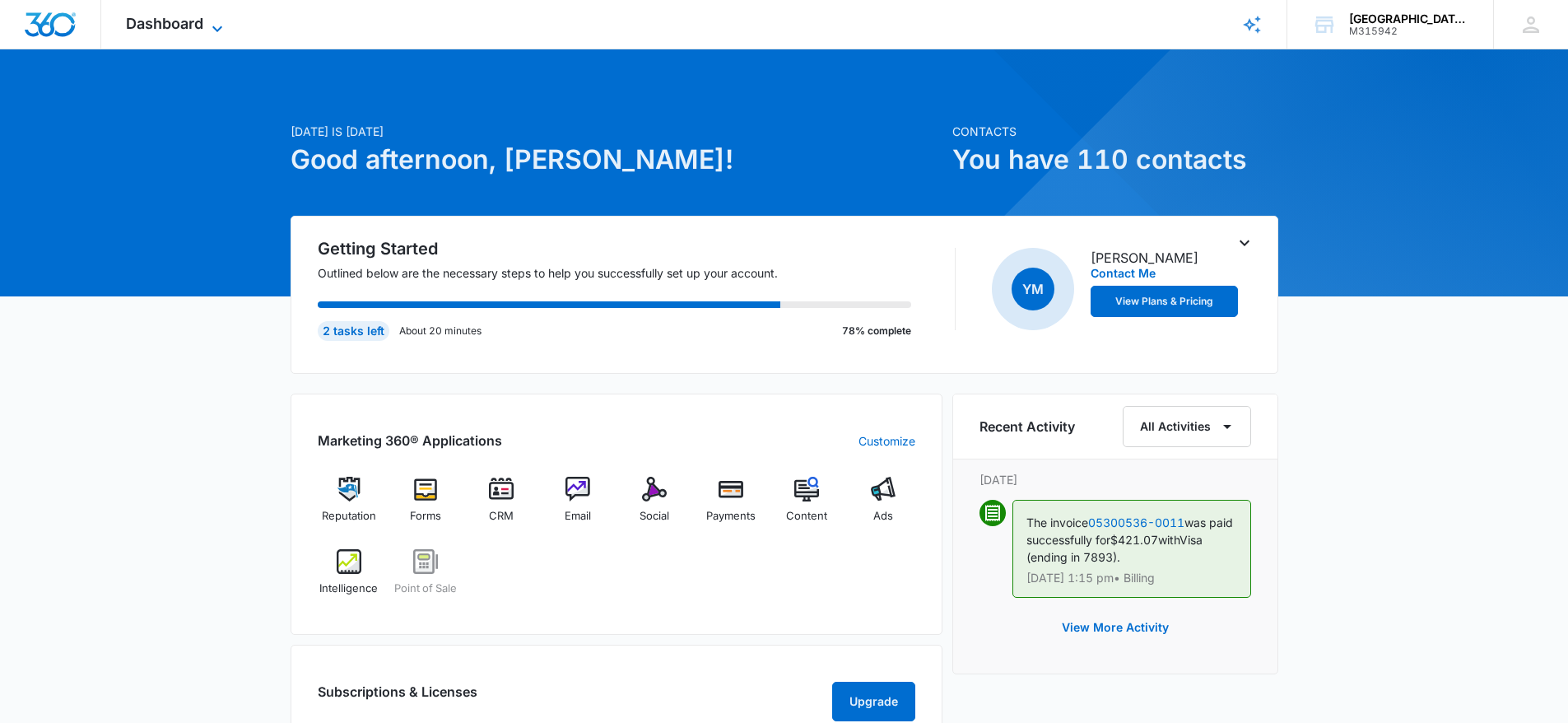
click at [195, 27] on span "Dashboard" at bounding box center [164, 23] width 77 height 18
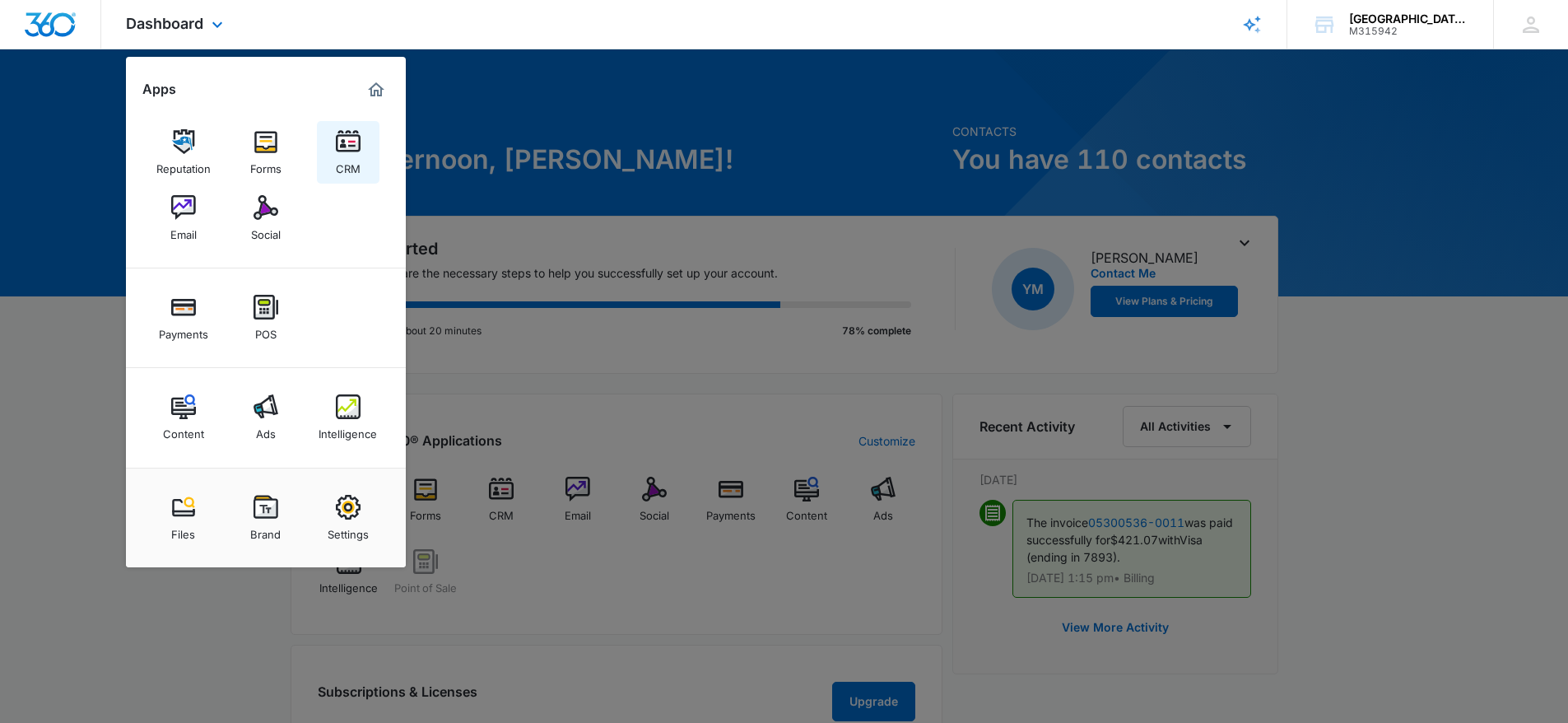
click at [341, 153] on img at bounding box center [348, 141] width 25 height 25
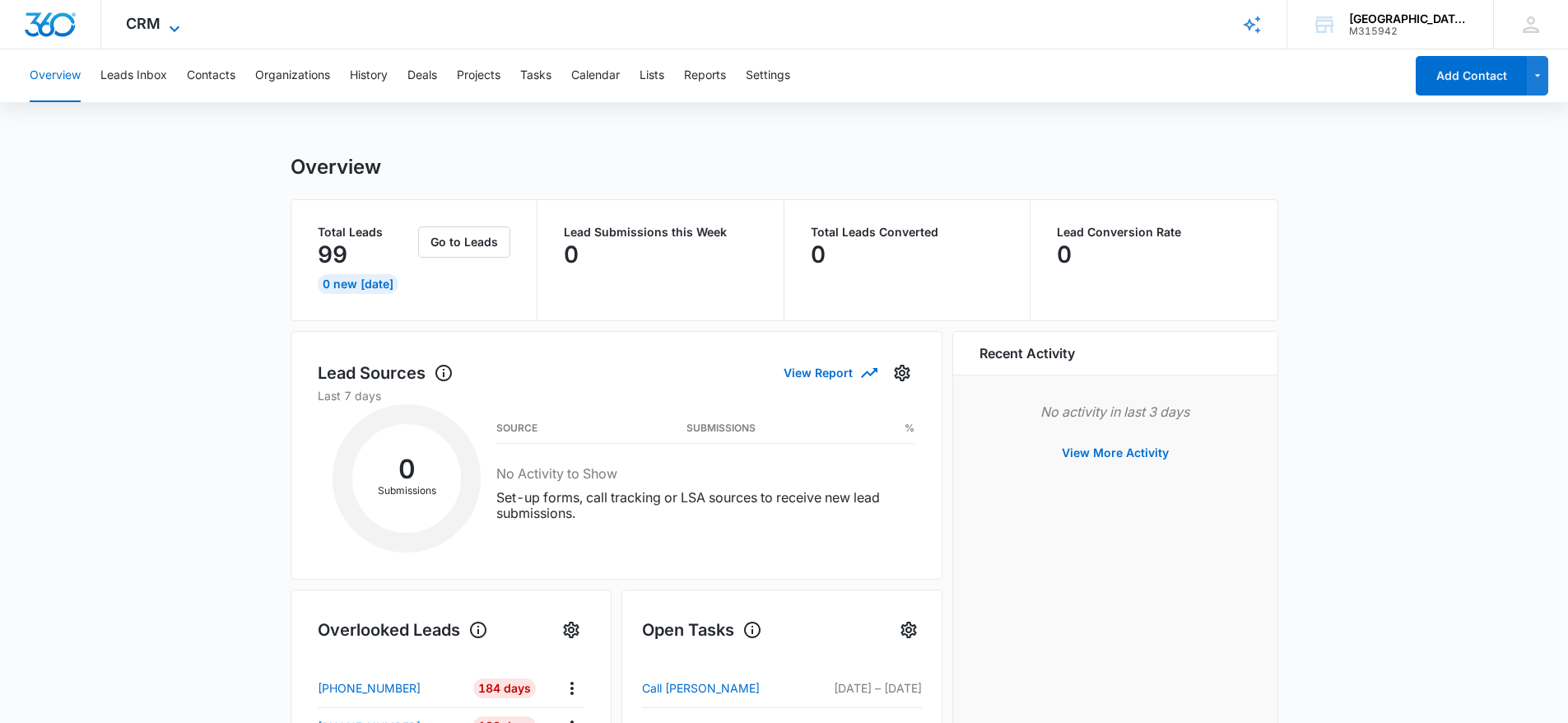
click at [172, 31] on icon at bounding box center [174, 28] width 19 height 19
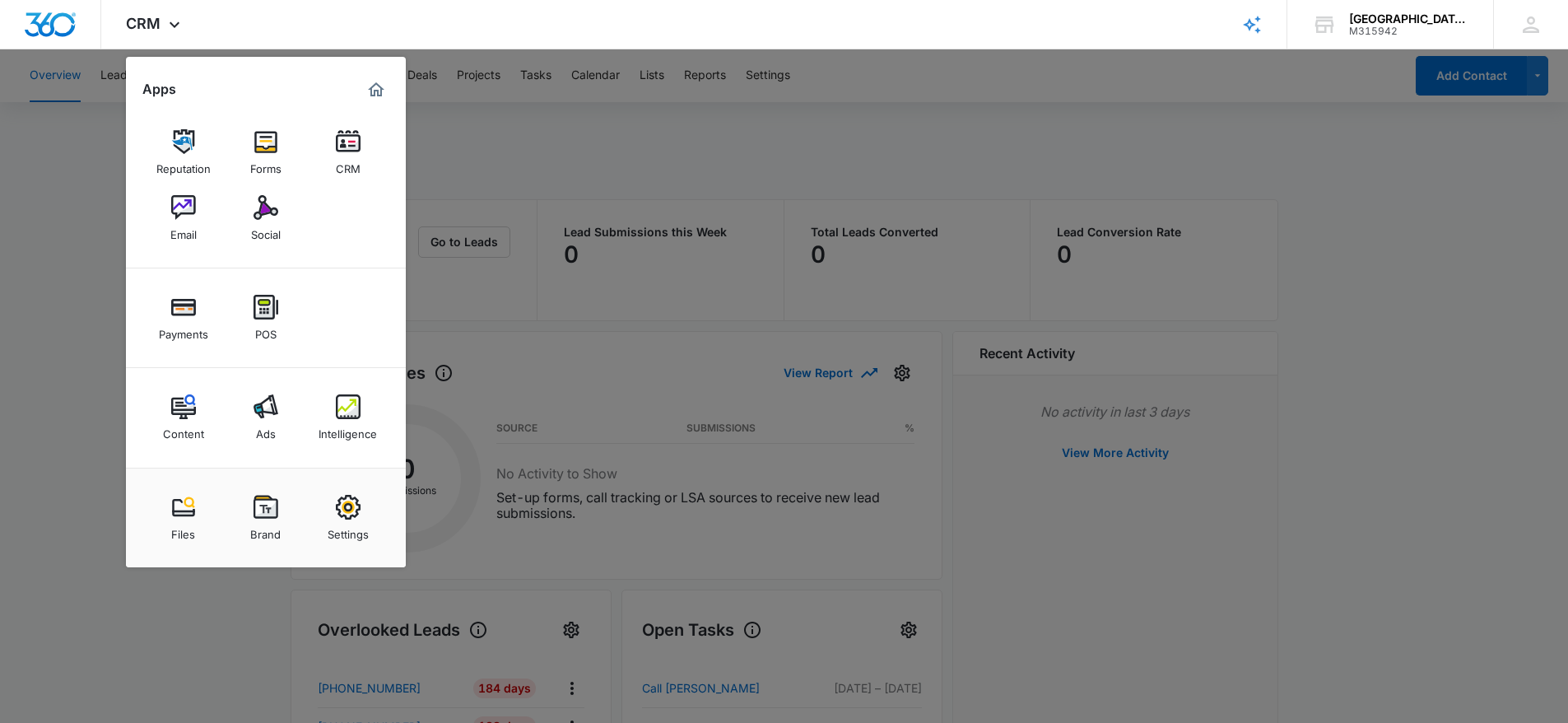
drag, startPoint x: 188, startPoint y: 515, endPoint x: 250, endPoint y: 528, distance: 63.3
click at [188, 515] on img at bounding box center [184, 507] width 25 height 25
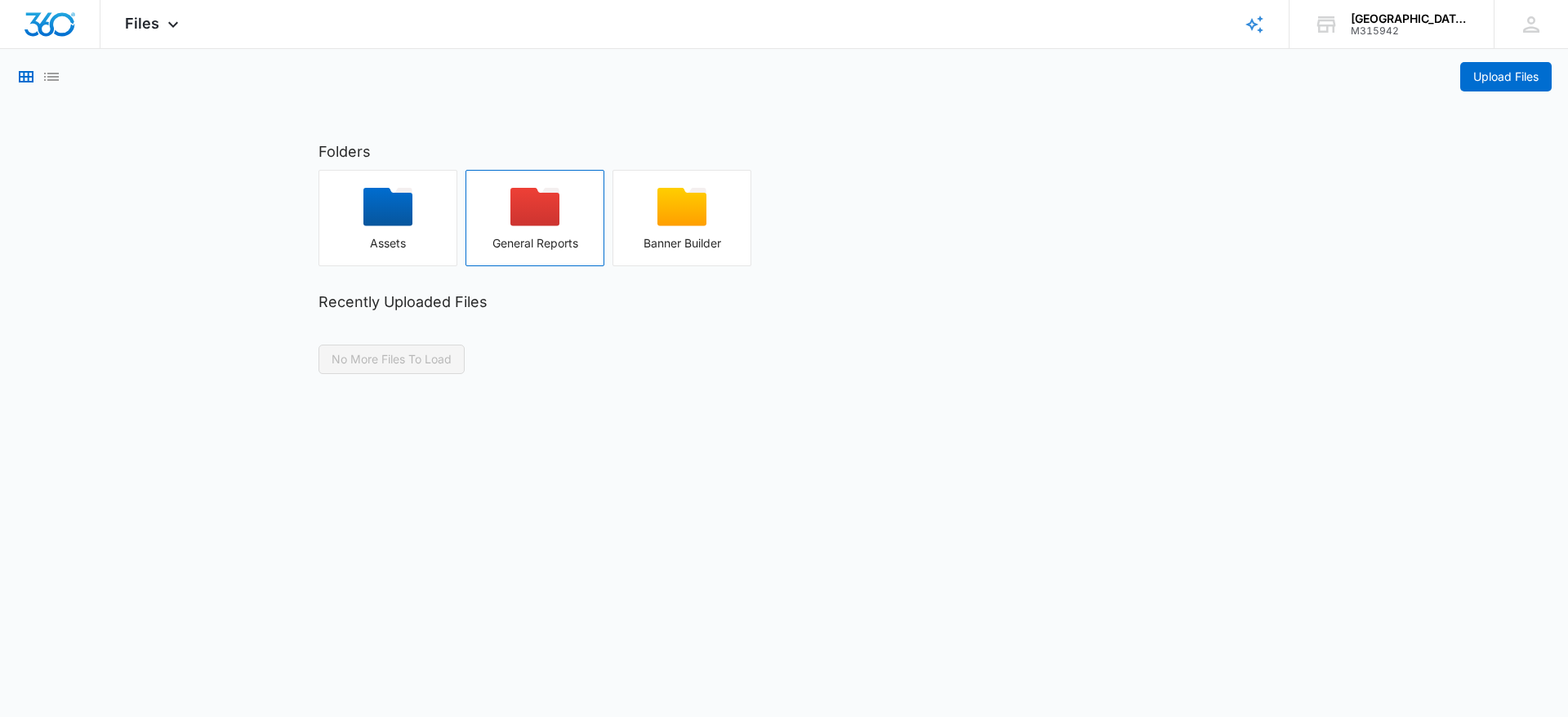
click at [551, 226] on div "button" at bounding box center [535, 212] width 137 height 49
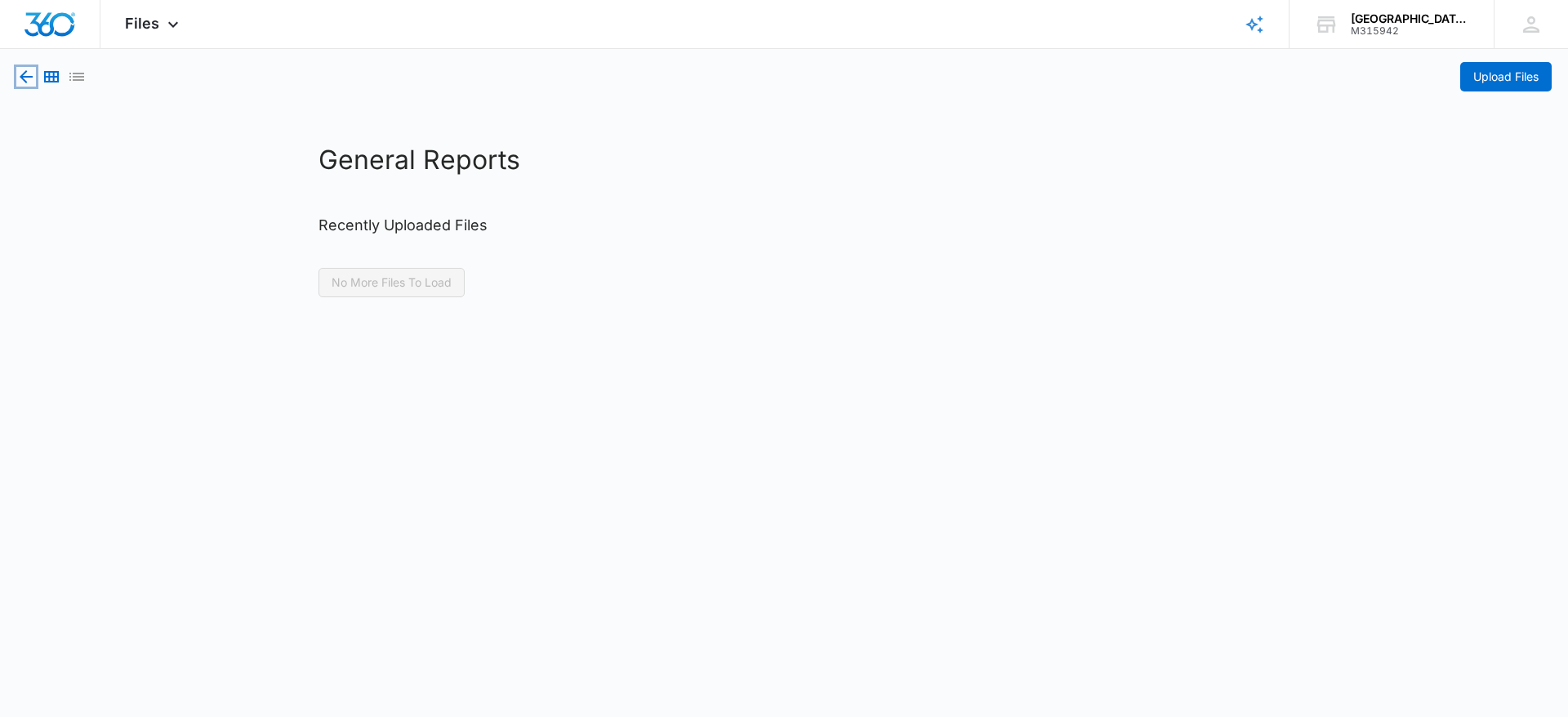
click at [30, 75] on icon "button" at bounding box center [26, 76] width 19 height 19
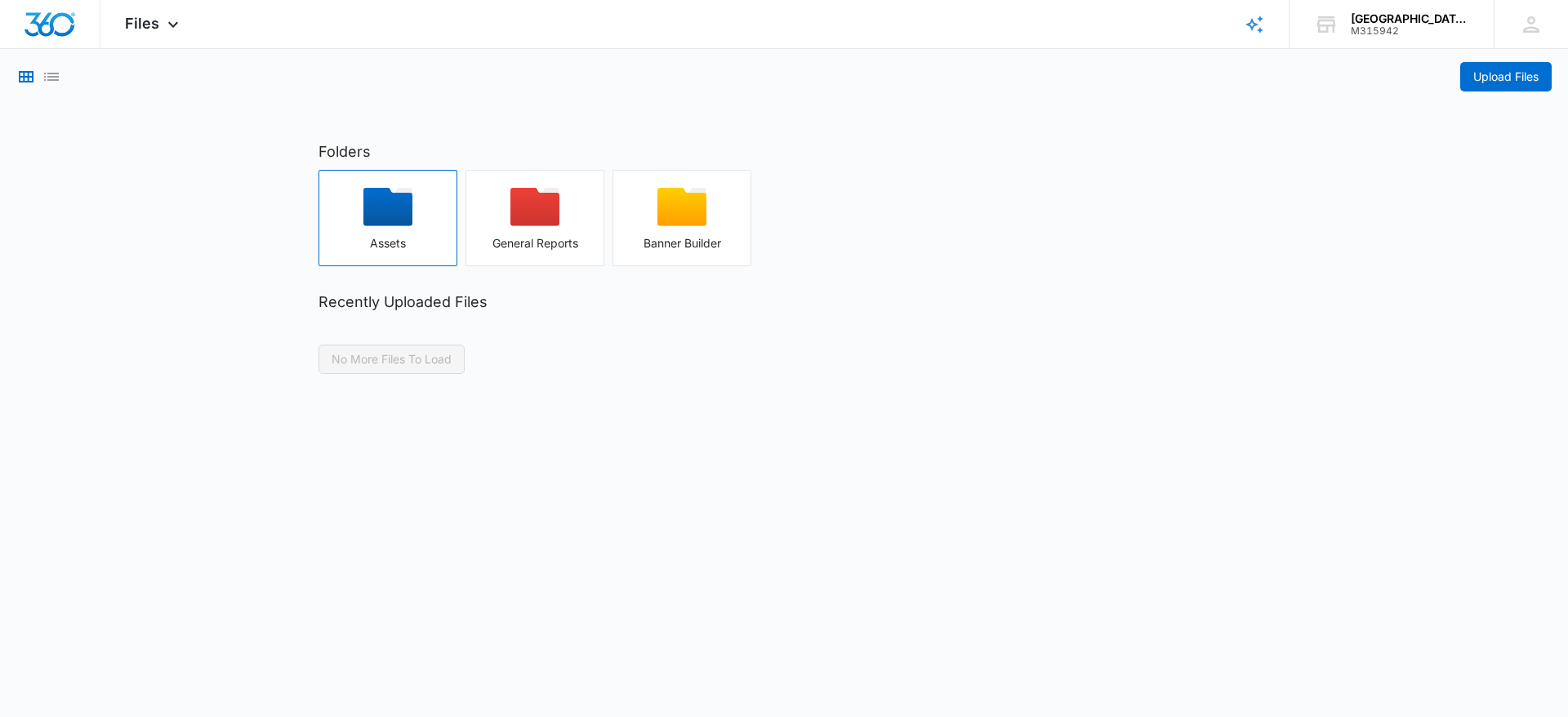
click at [387, 210] on icon "button" at bounding box center [387, 207] width 49 height 39
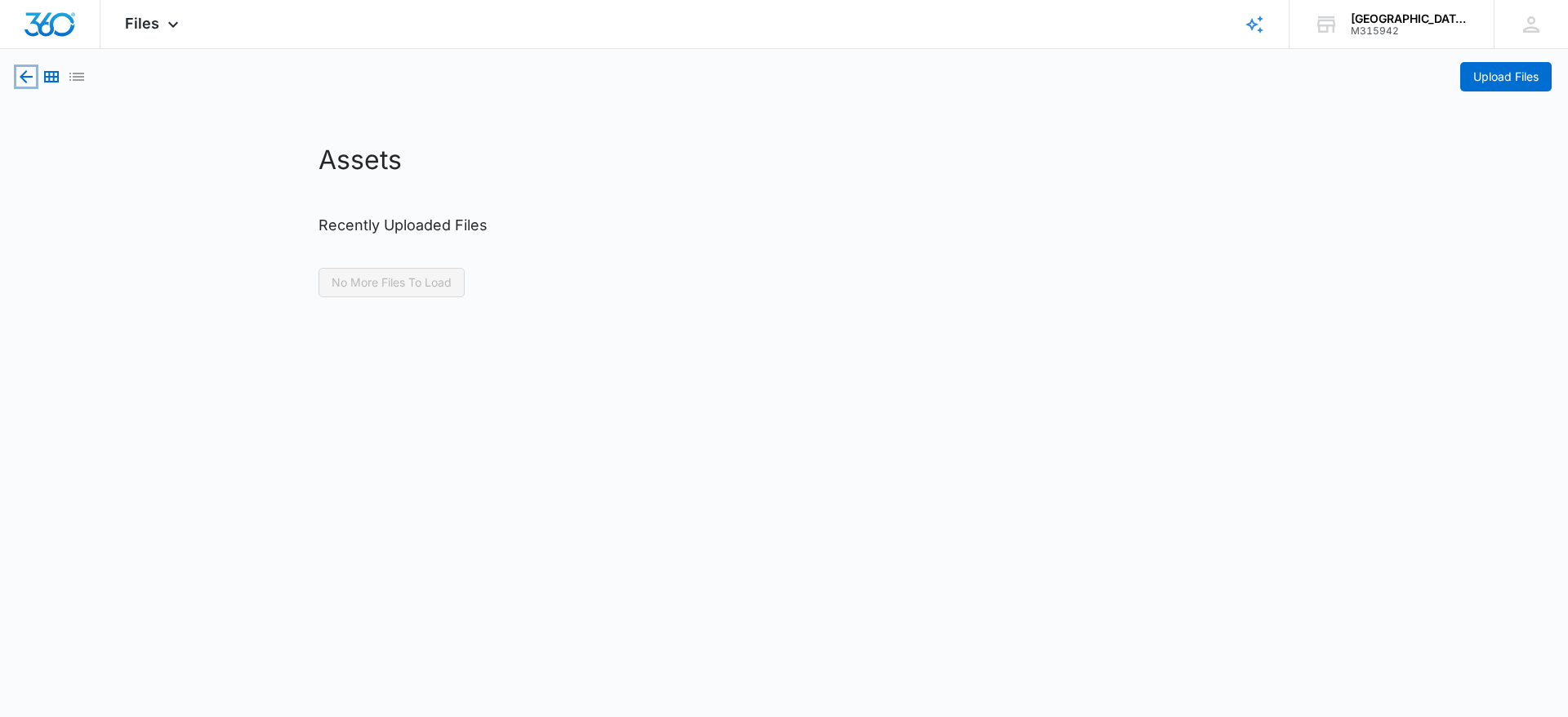
click at [18, 72] on icon "button" at bounding box center [26, 76] width 19 height 19
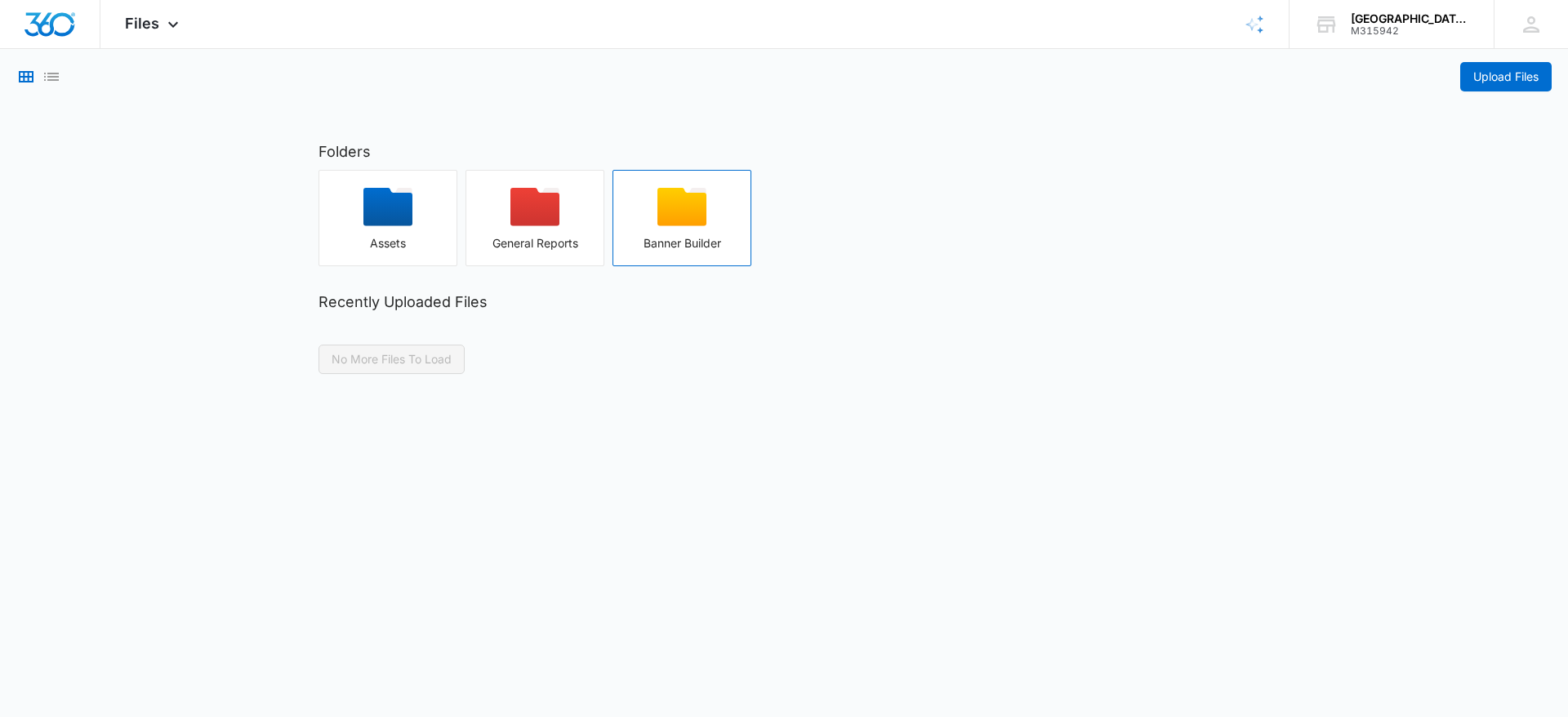
click at [672, 196] on icon "button" at bounding box center [681, 207] width 49 height 39
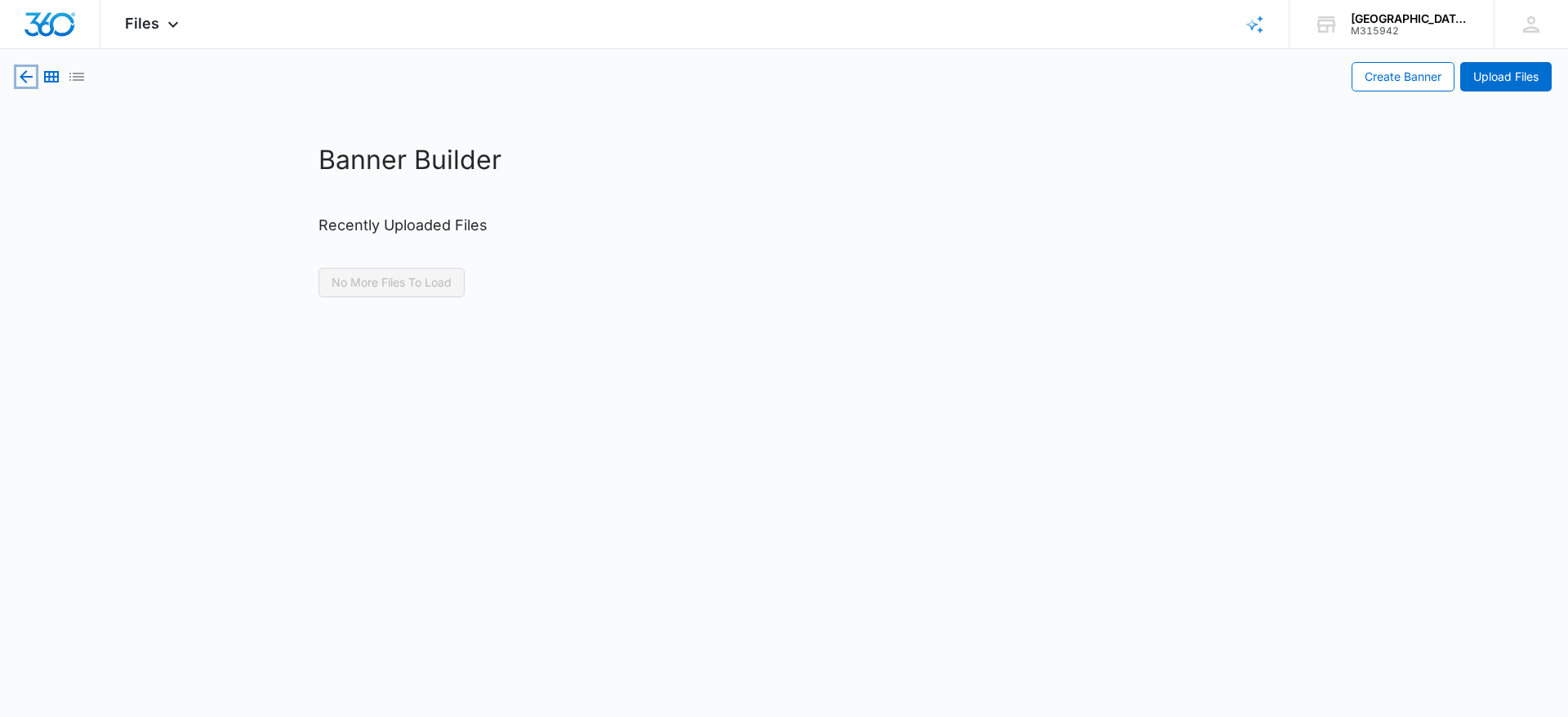
click at [28, 78] on icon "button" at bounding box center [26, 76] width 19 height 19
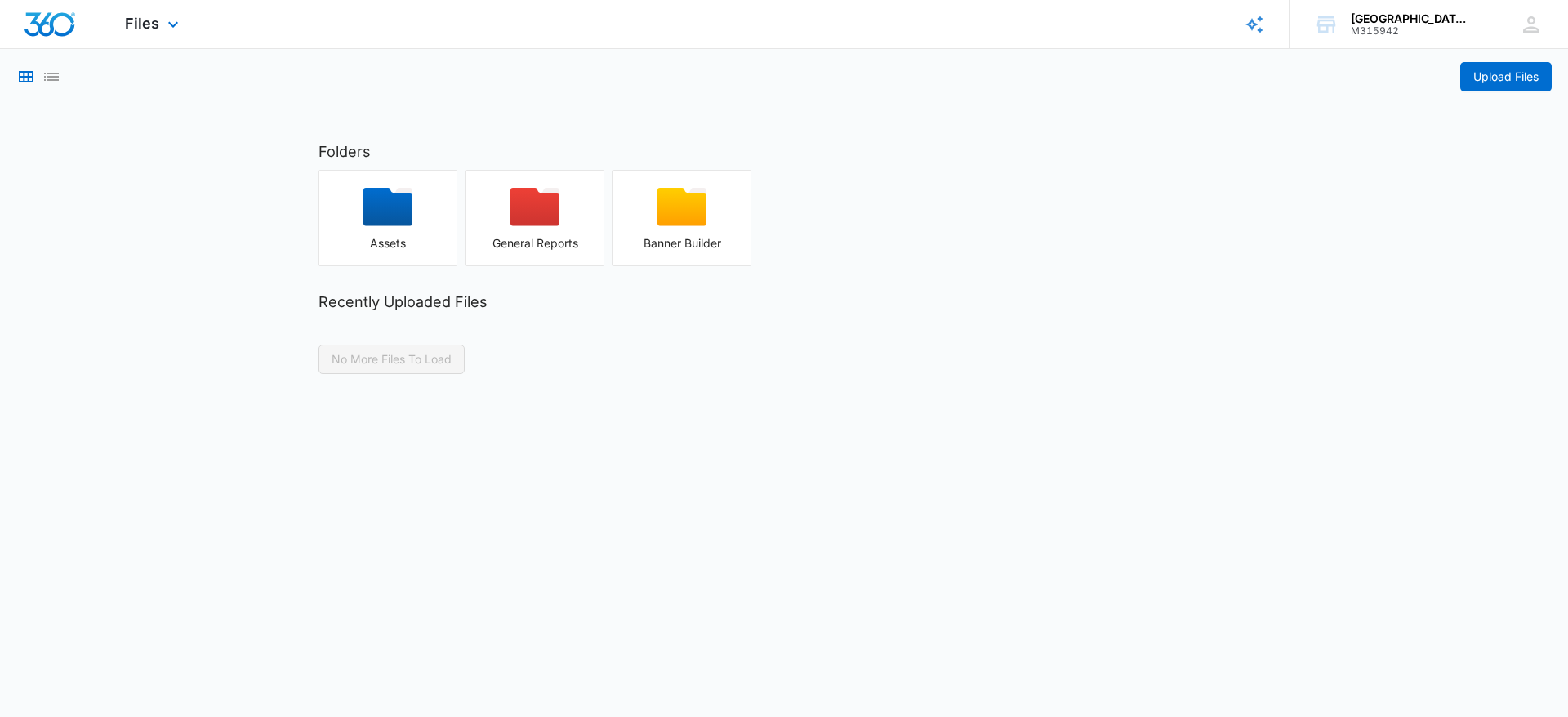
click at [164, 15] on div "Files Apps Reputation Forms CRM Email Social Payments POS Content Ads Intellige…" at bounding box center [154, 24] width 107 height 48
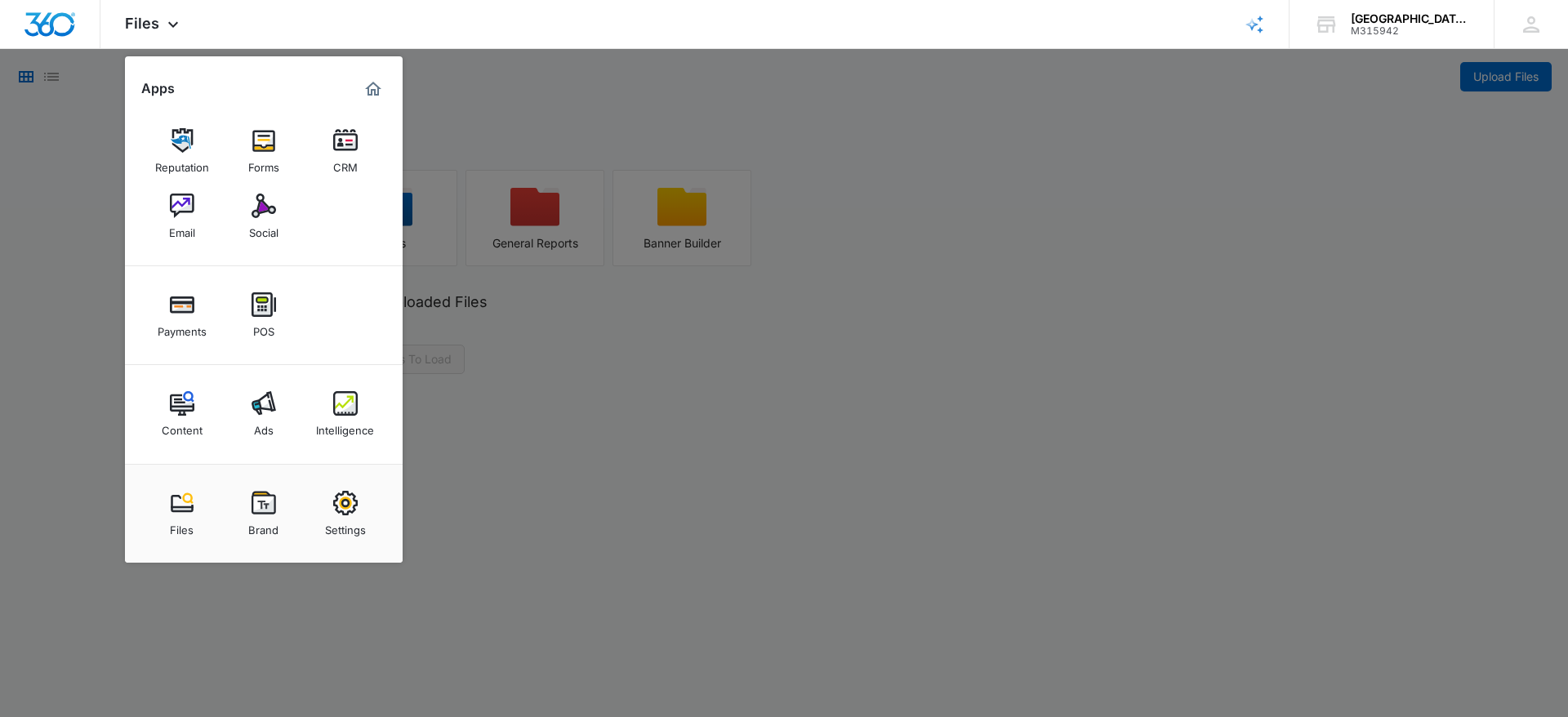
click at [179, 409] on img at bounding box center [182, 403] width 25 height 25
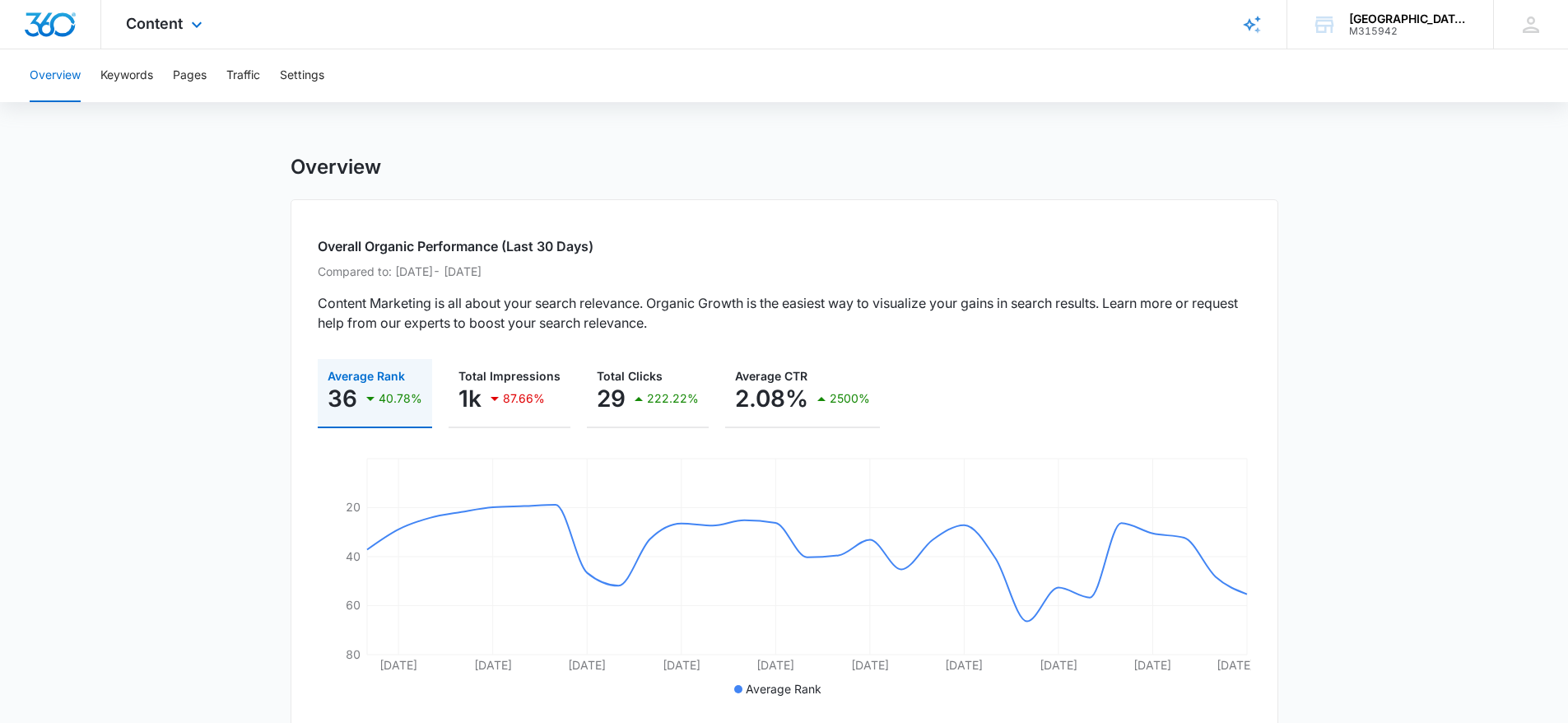
click at [209, 32] on div "Content Apps Reputation Forms CRM Email Social Payments POS Content Ads Intelli…" at bounding box center [166, 24] width 130 height 48
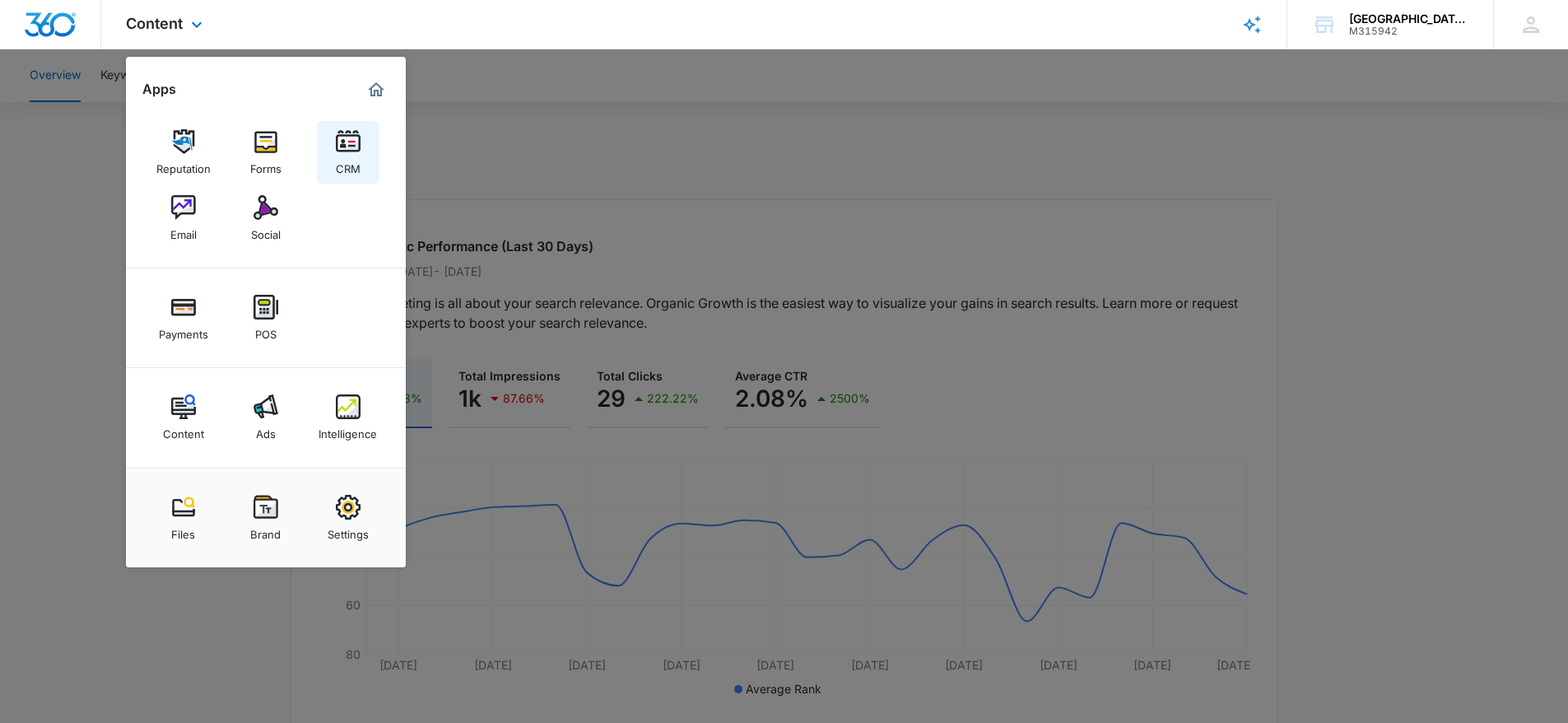
click at [341, 149] on img at bounding box center [348, 141] width 25 height 25
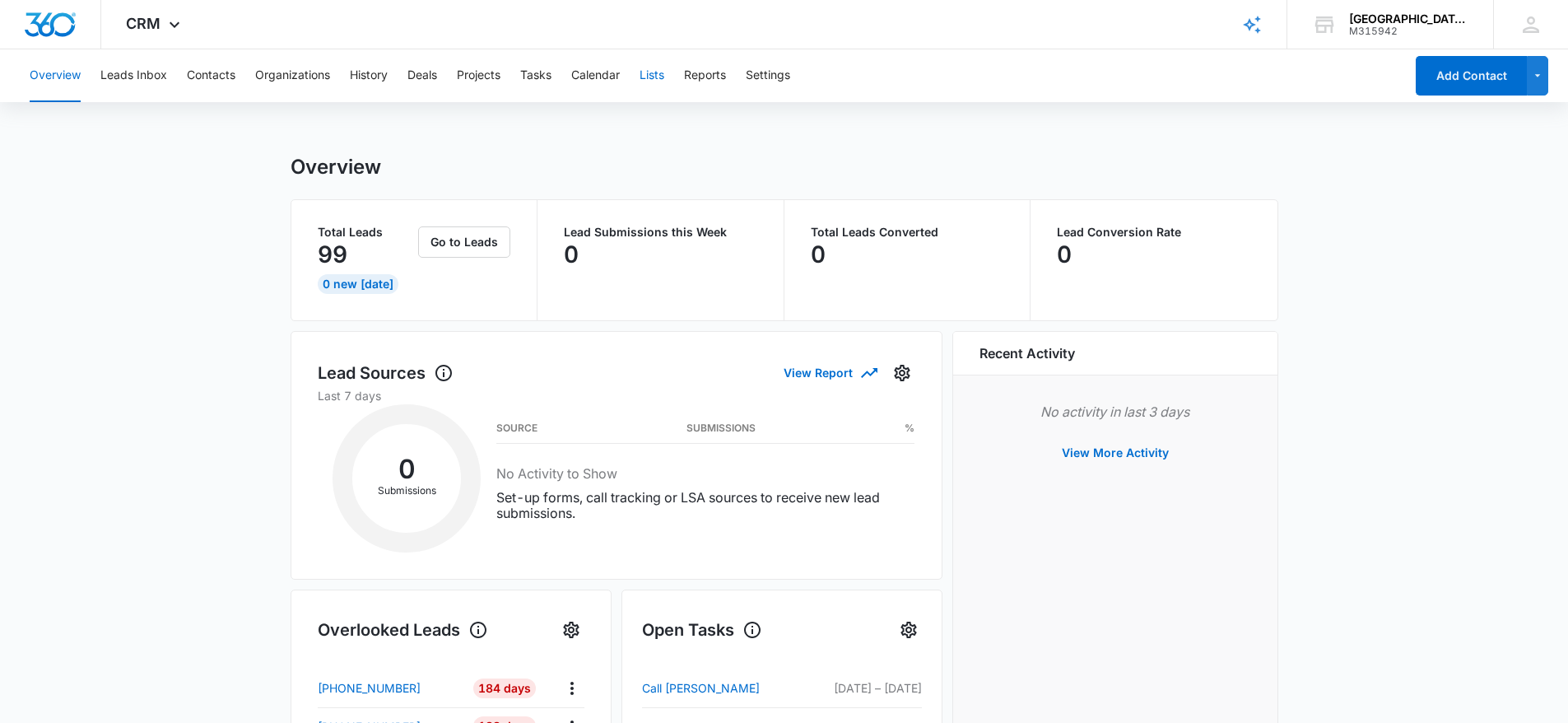
click at [656, 74] on button "Lists" at bounding box center [651, 75] width 25 height 53
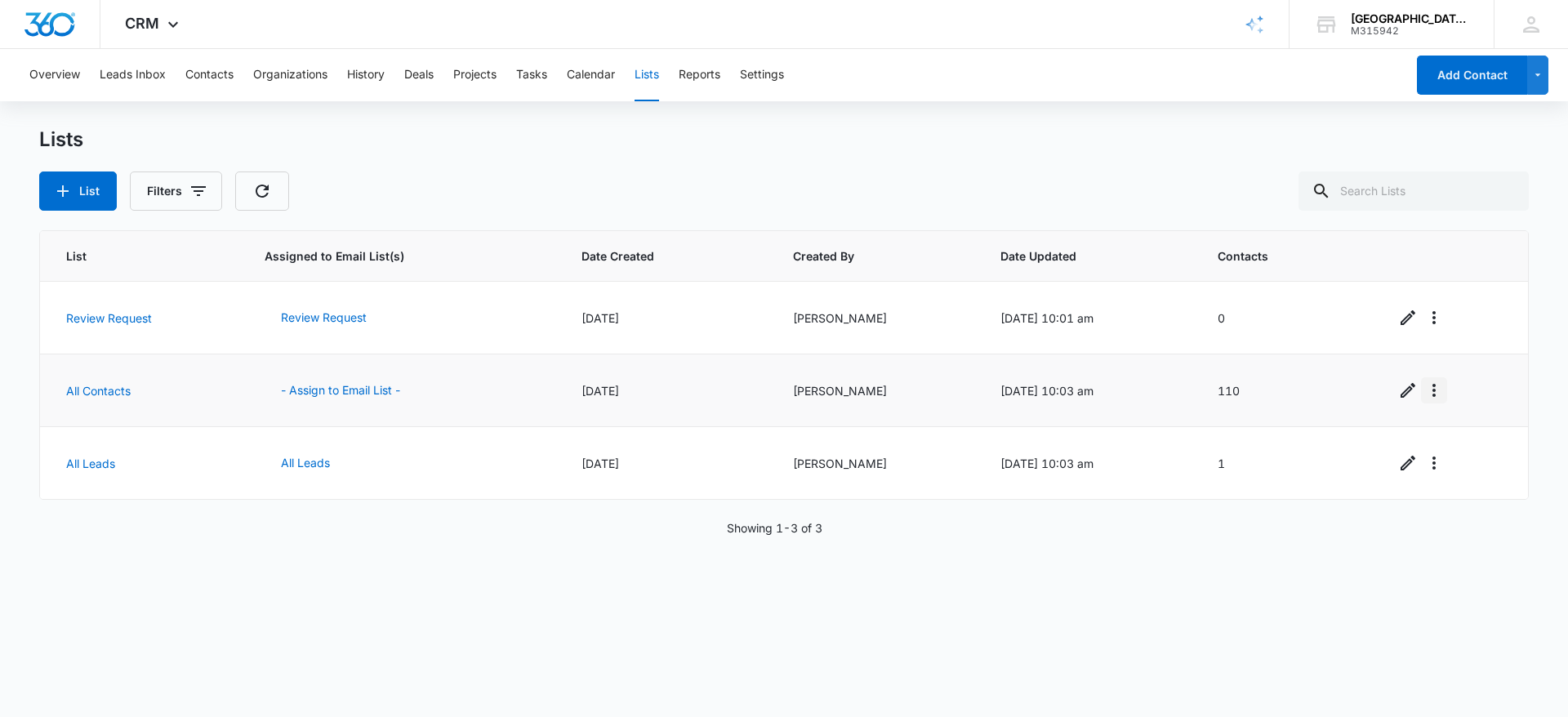
click at [1424, 392] on icon "Overflow Menu" at bounding box center [1434, 390] width 19 height 19
click at [97, 393] on link "All Contacts" at bounding box center [98, 390] width 64 height 14
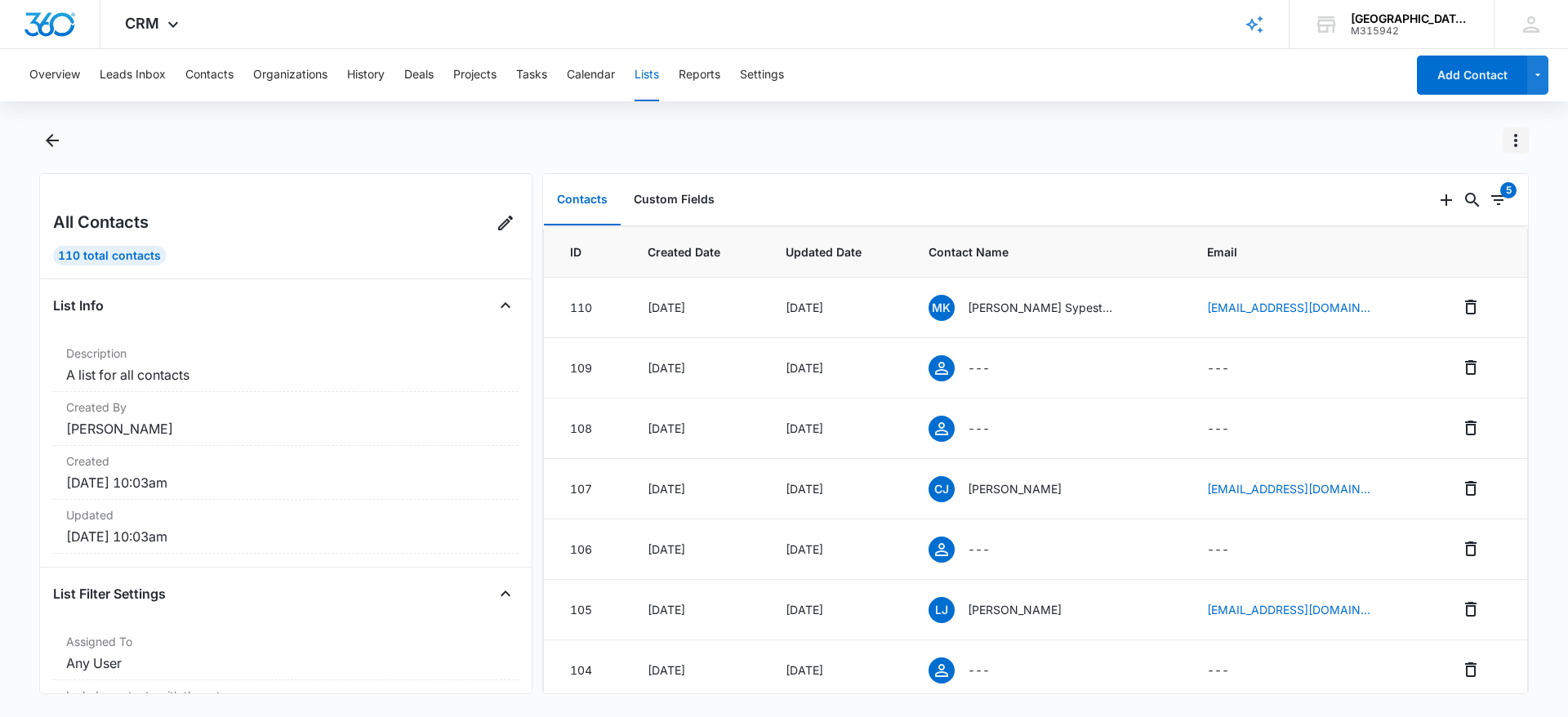
click at [1511, 147] on icon "Actions" at bounding box center [1515, 140] width 19 height 19
click at [1434, 260] on div "Export List" at bounding box center [1437, 260] width 103 height 11
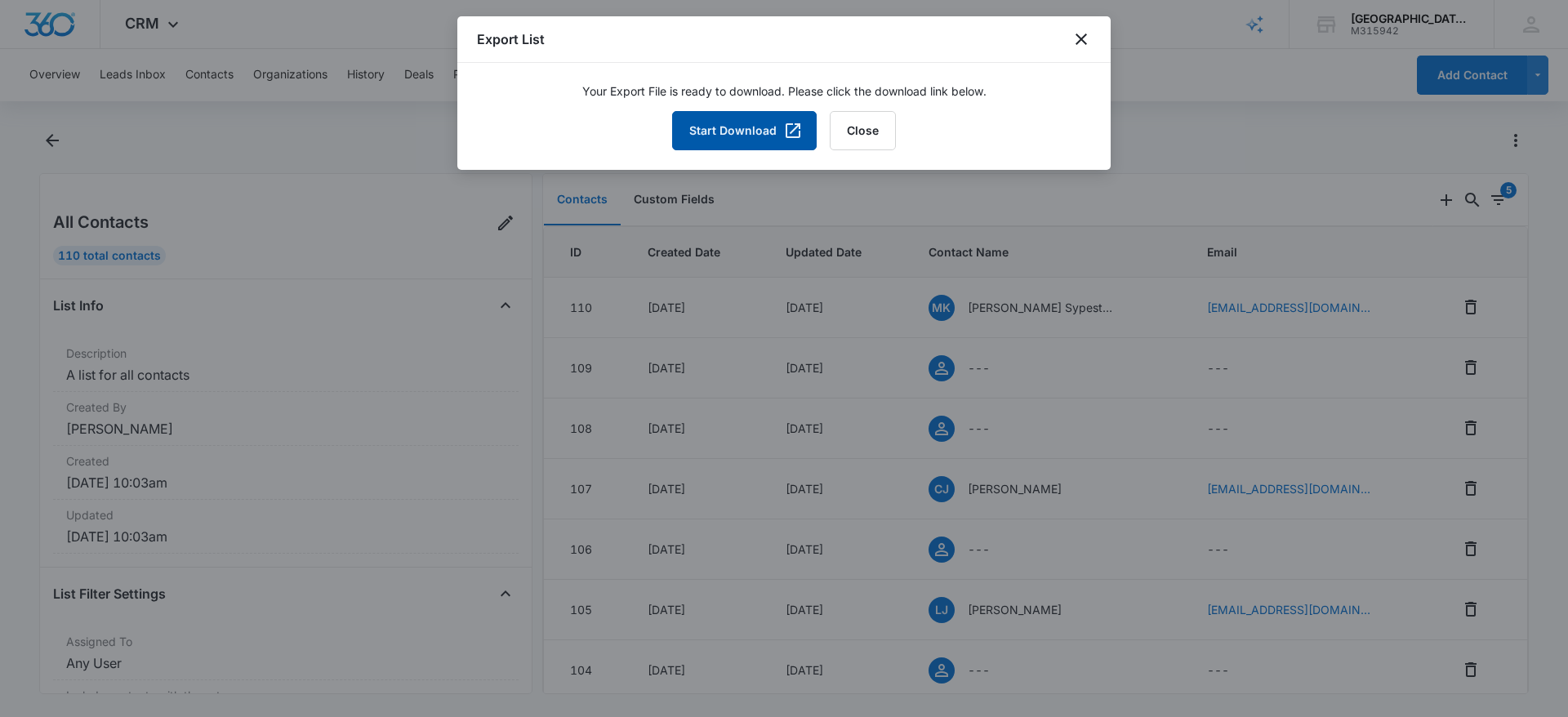
click at [786, 133] on icon "button" at bounding box center [793, 131] width 15 height 15
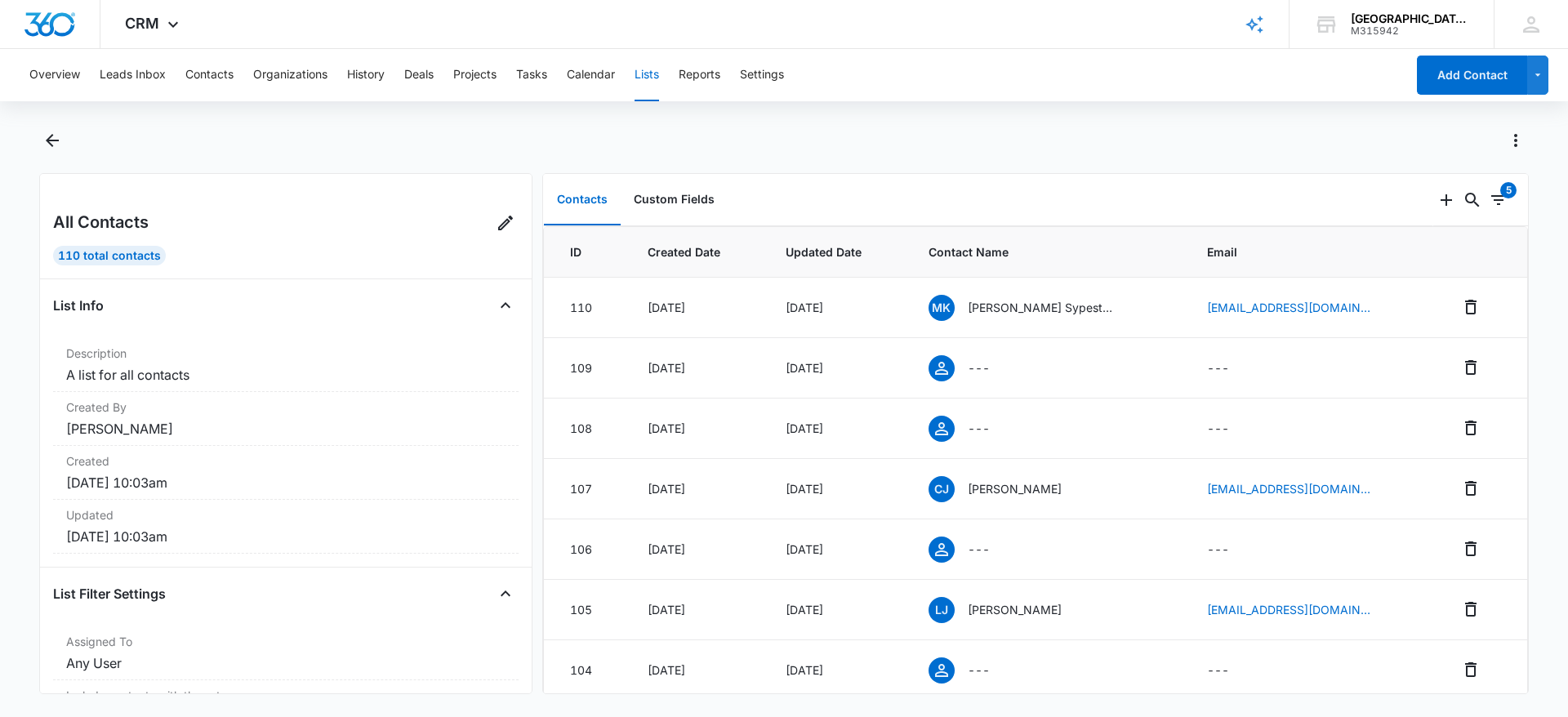
click at [1008, 159] on div at bounding box center [784, 150] width 1490 height 46
click at [1514, 136] on icon "Actions" at bounding box center [1515, 140] width 19 height 19
click at [1431, 255] on div "Export List" at bounding box center [1437, 260] width 103 height 11
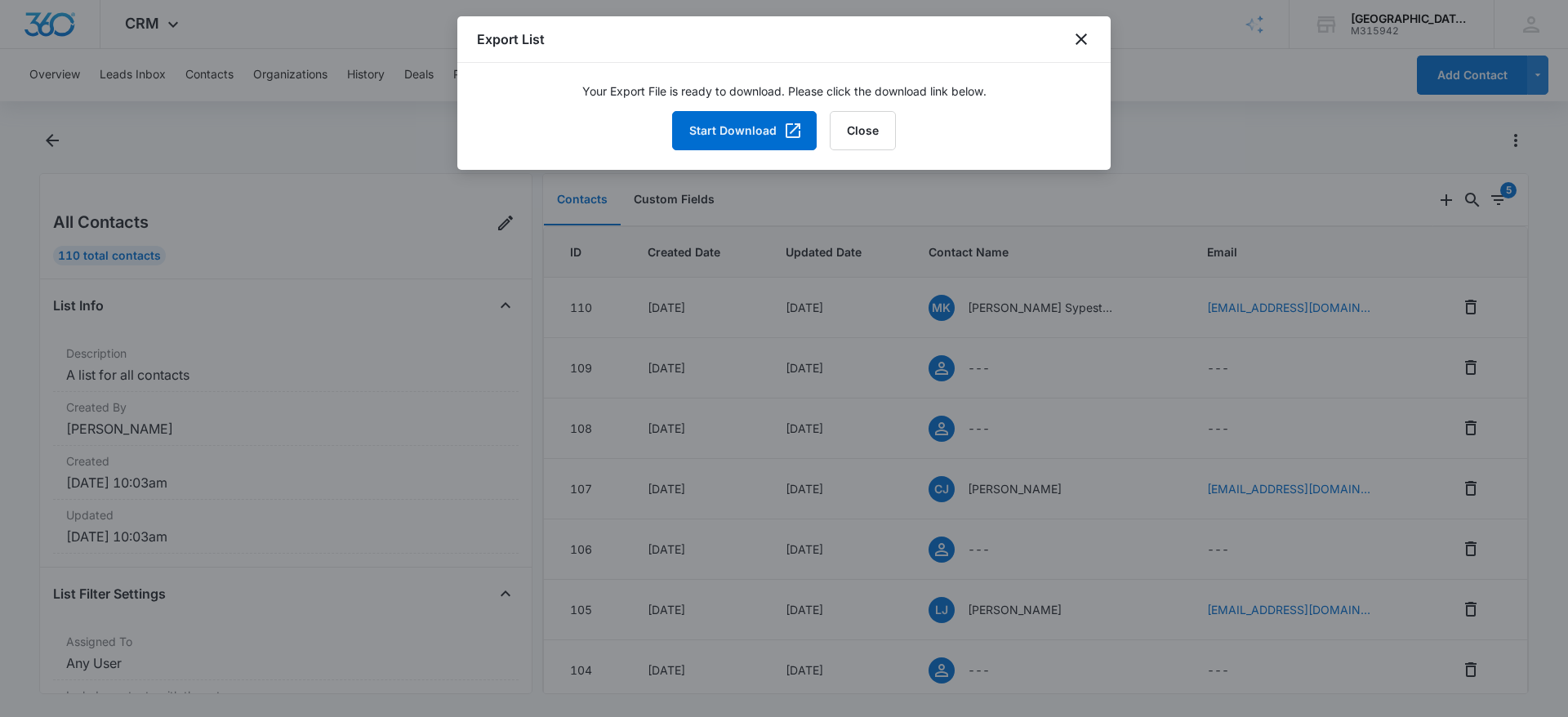
click at [1092, 40] on div "Export List" at bounding box center [784, 40] width 653 height 47
click at [1082, 43] on icon "close" at bounding box center [1080, 39] width 19 height 19
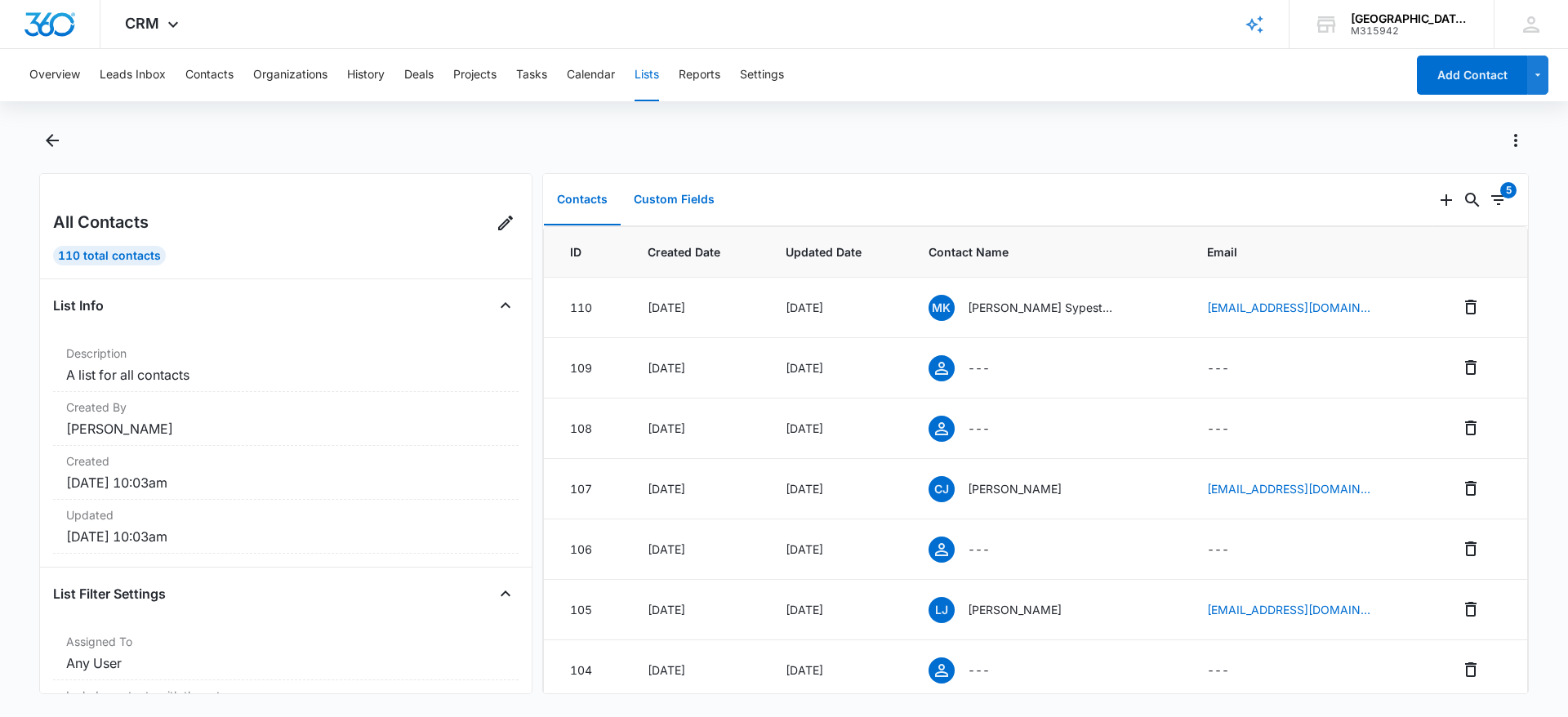
click at [685, 191] on button "Custom Fields" at bounding box center [674, 200] width 107 height 51
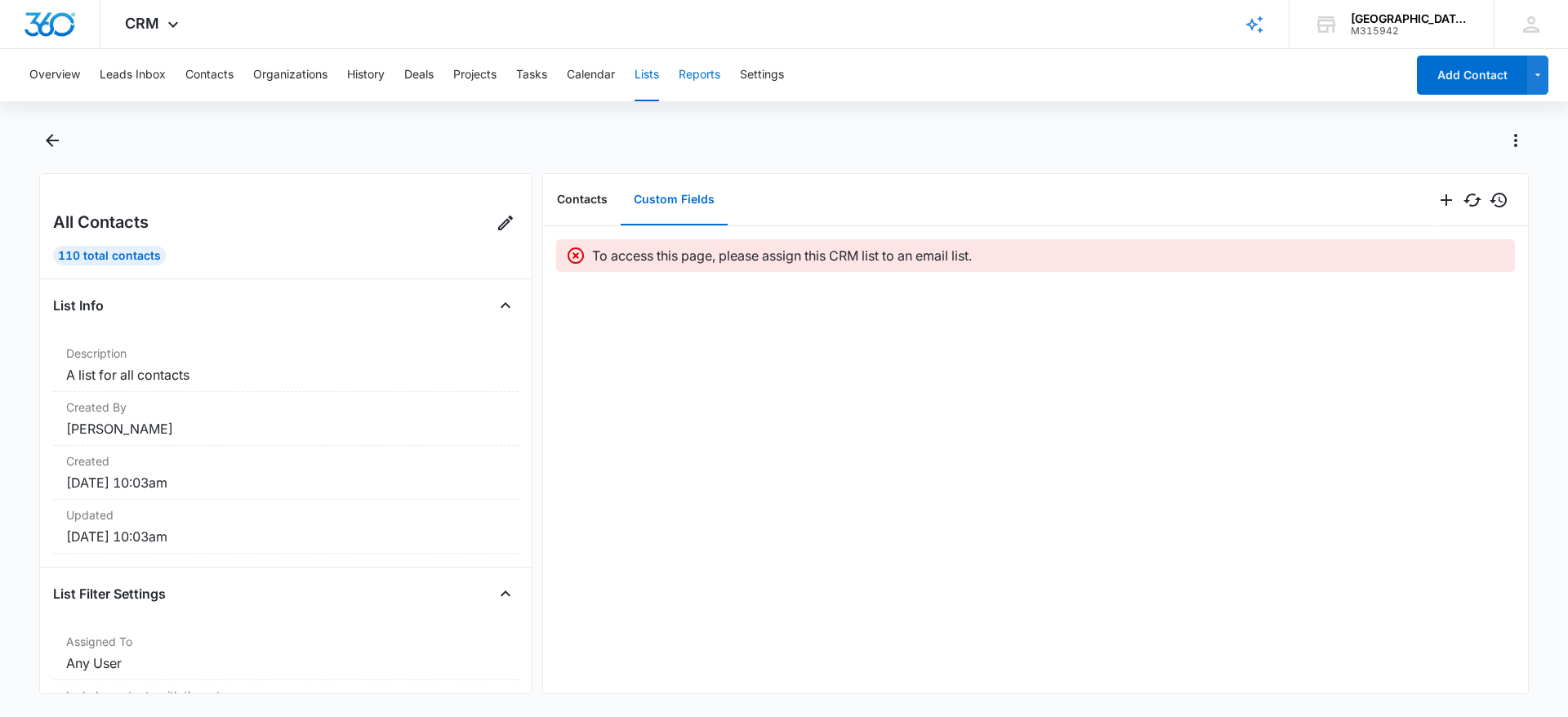
click at [717, 81] on button "Reports" at bounding box center [698, 75] width 41 height 52
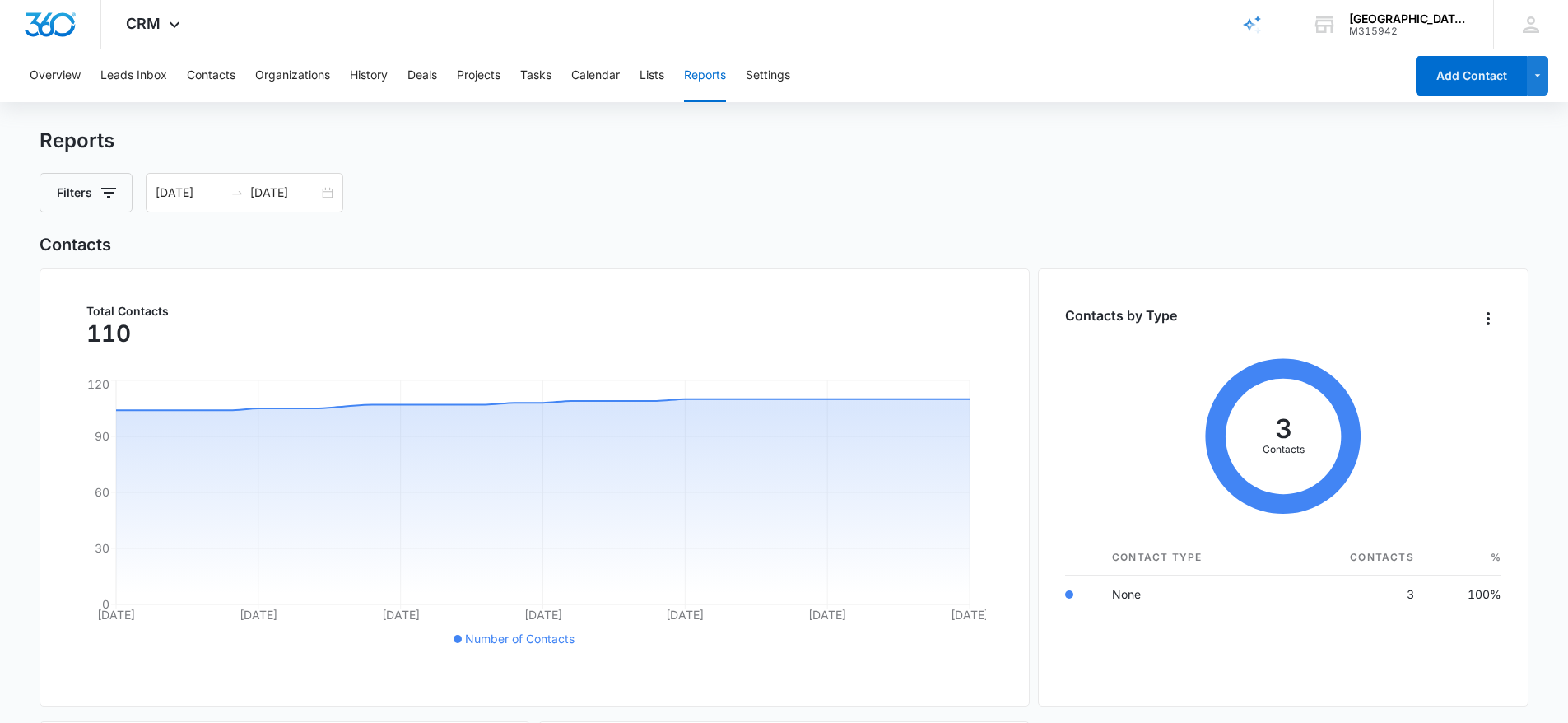
click at [452, 74] on div "Overview Leads Inbox Contacts Organizations History Deals Projects Tasks Calend…" at bounding box center [712, 75] width 1385 height 53
click at [482, 75] on button "Projects" at bounding box center [478, 75] width 44 height 53
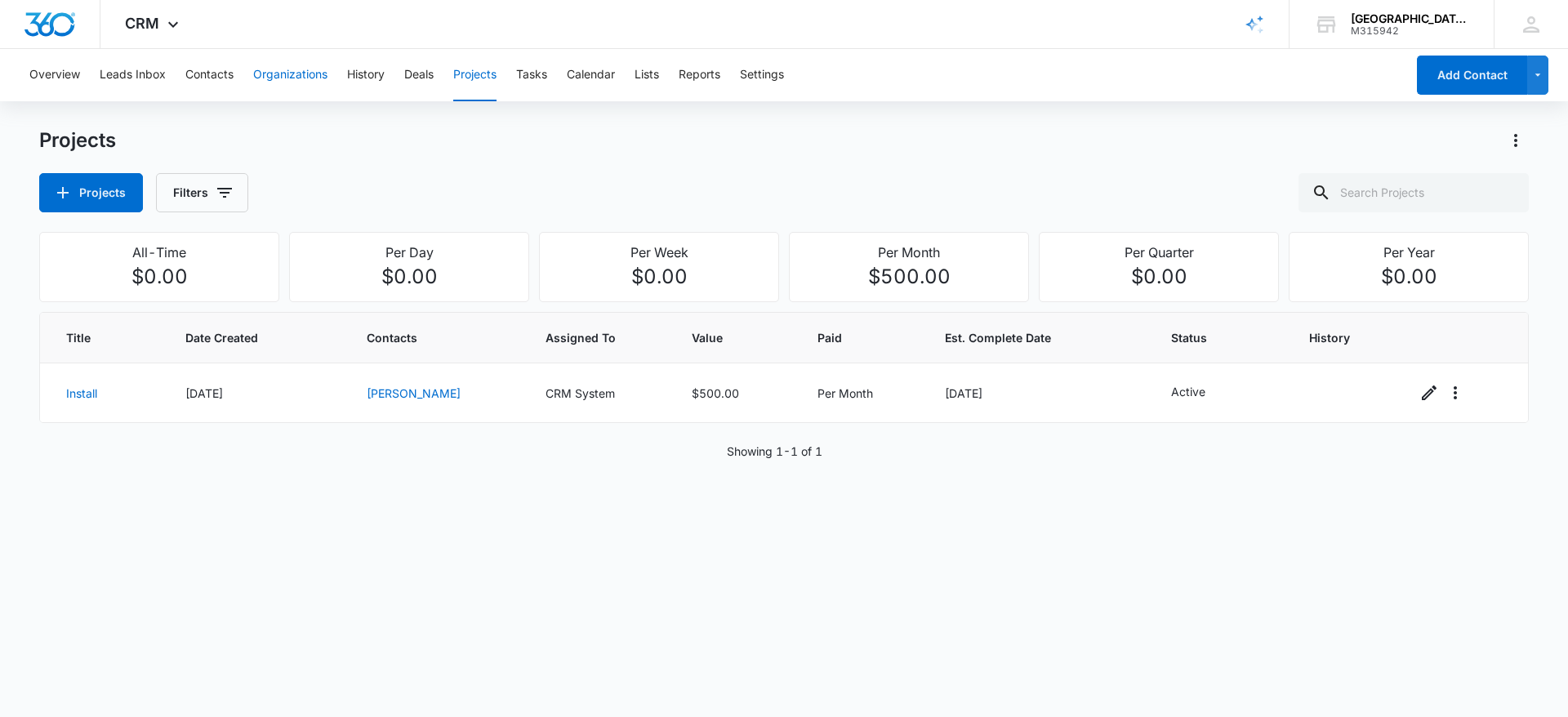
click at [301, 74] on button "Organizations" at bounding box center [290, 75] width 75 height 52
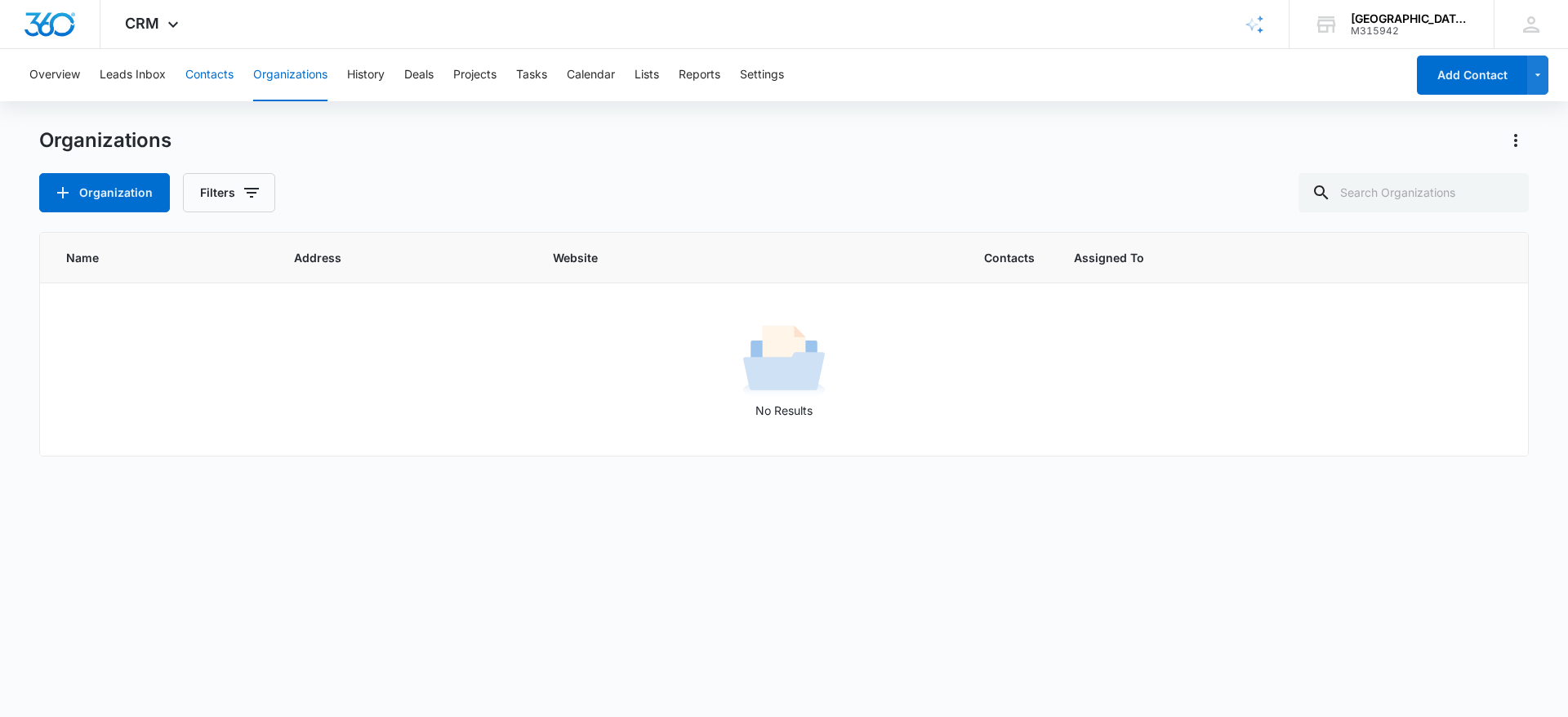
click at [190, 75] on button "Contacts" at bounding box center [209, 75] width 48 height 52
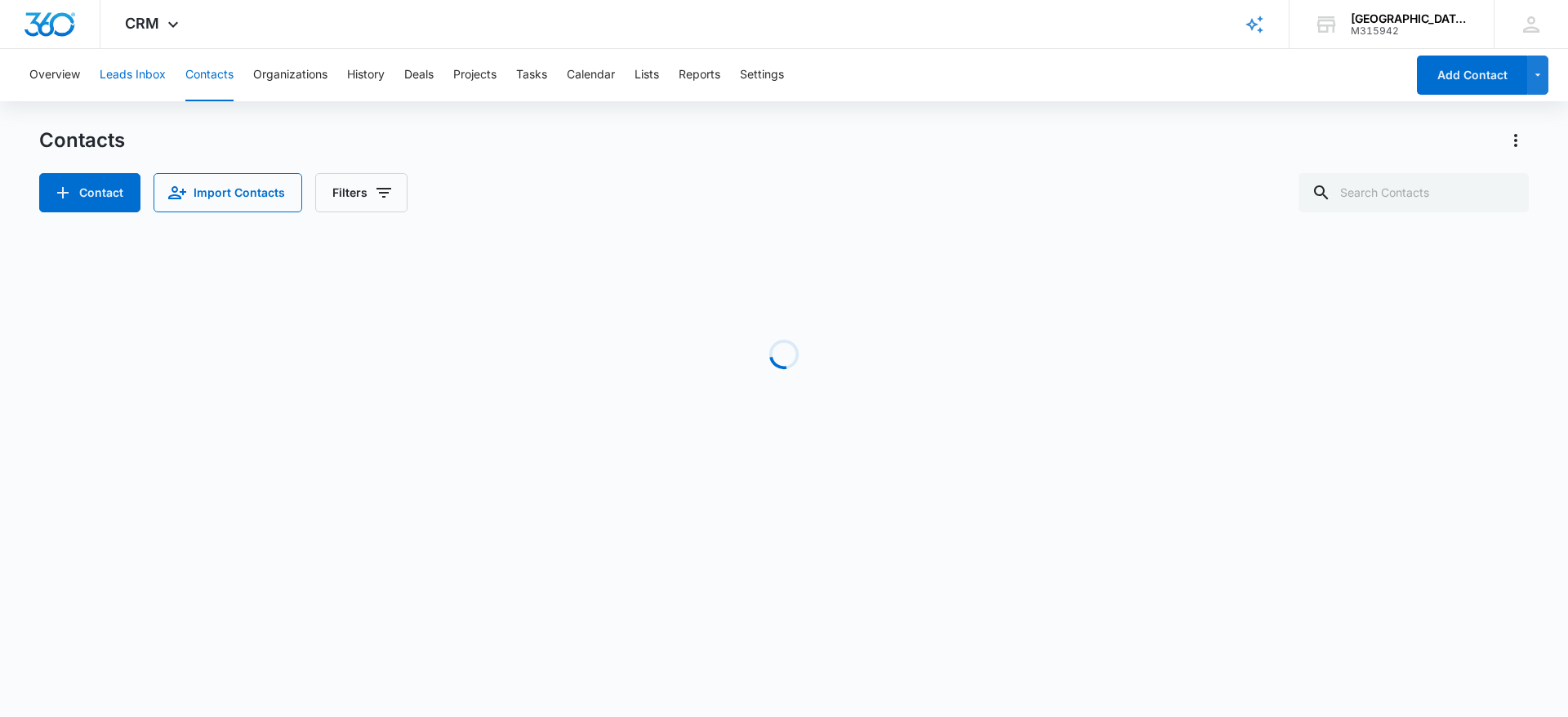
click at [149, 74] on button "Leads Inbox" at bounding box center [133, 75] width 66 height 52
